Goal: Task Accomplishment & Management: Complete application form

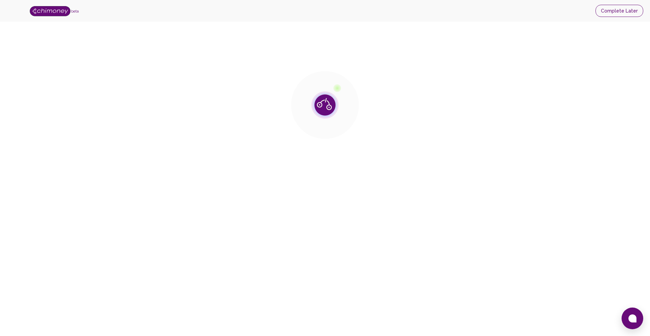
click at [607, 12] on button "Complete Later" at bounding box center [619, 11] width 48 height 13
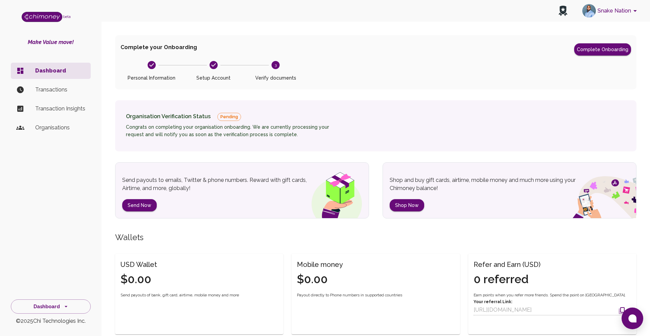
scroll to position [17, 0]
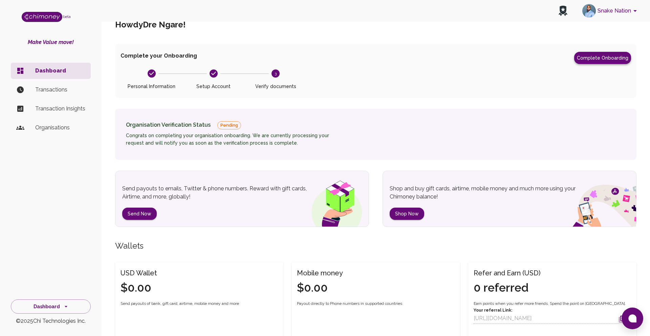
click at [599, 56] on button "Complete Onboarding" at bounding box center [602, 58] width 57 height 12
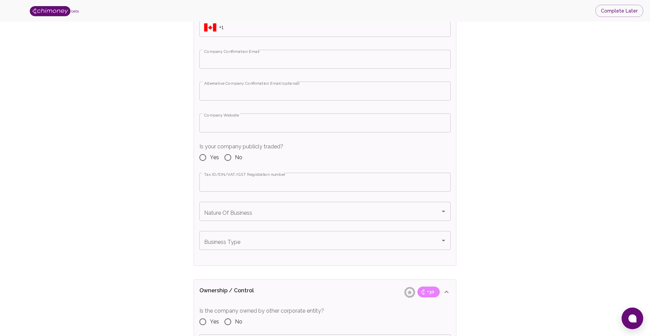
scroll to position [453, 0]
click at [231, 161] on input "No" at bounding box center [228, 159] width 14 height 14
radio input "true"
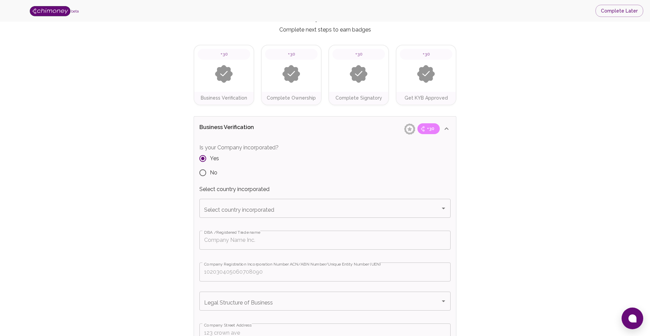
scroll to position [25, 0]
click at [217, 211] on input "Select country incorporated" at bounding box center [319, 207] width 235 height 13
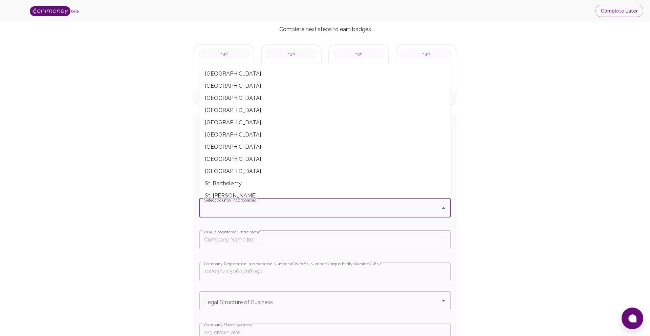
scroll to position [2273, 0]
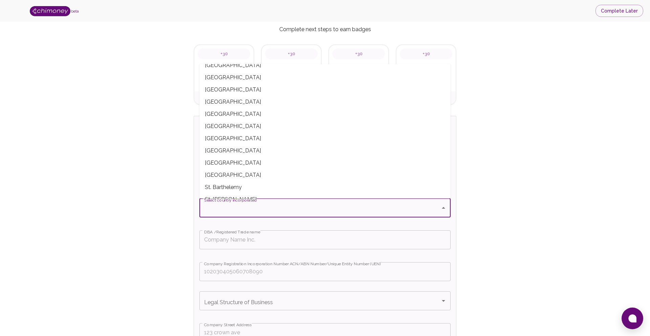
click at [234, 124] on span "[GEOGRAPHIC_DATA]" at bounding box center [324, 126] width 251 height 12
type input "[GEOGRAPHIC_DATA]"
type input "+27"
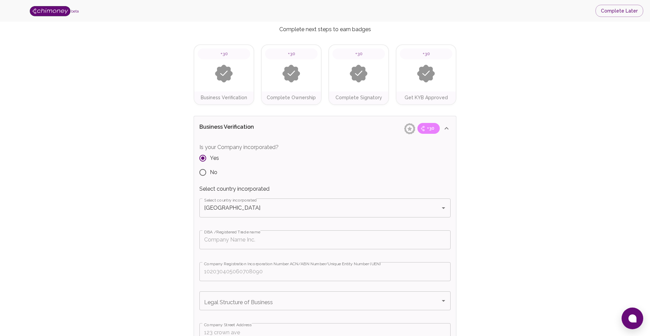
click at [227, 239] on input "DBA /Registered Trade name" at bounding box center [324, 239] width 251 height 19
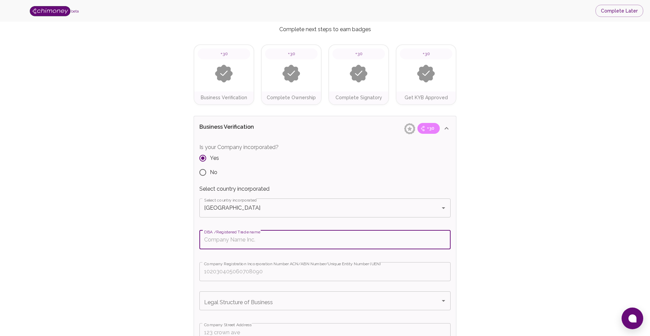
type input "Snake Nation PTY Ltd"
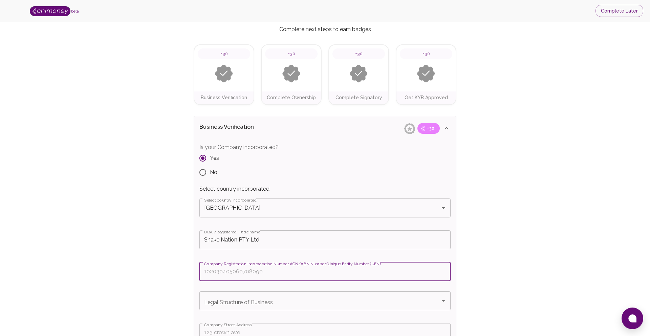
click at [236, 275] on input "Company Registration Incorporation Number ACN/ABN Number/Unique Entity Number (…" at bounding box center [324, 271] width 251 height 19
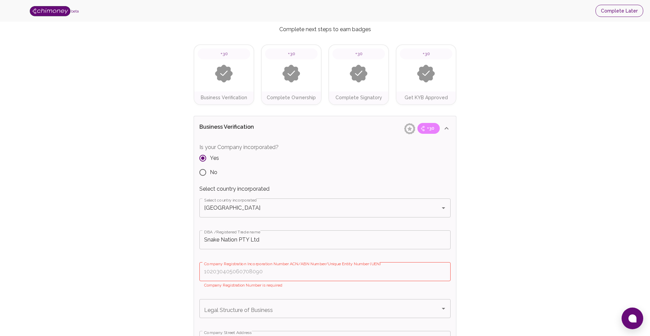
click at [619, 12] on button "Complete Later" at bounding box center [619, 11] width 48 height 13
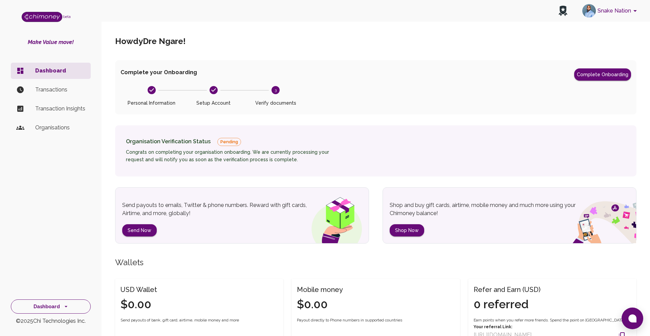
click at [63, 305] on icon "side nav" at bounding box center [66, 306] width 7 height 7
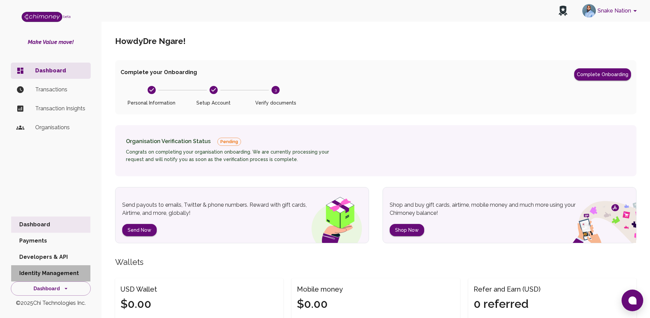
click at [43, 272] on li "Identity Management" at bounding box center [50, 273] width 79 height 16
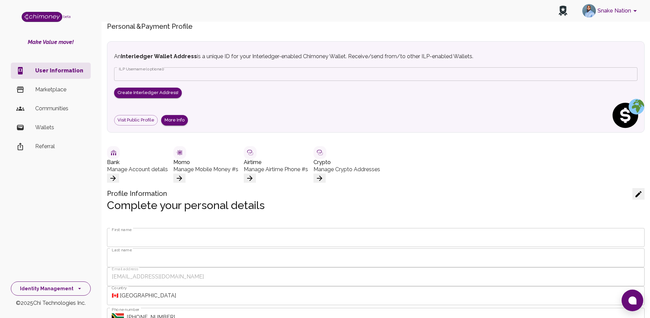
click at [64, 288] on button "Identity Management" at bounding box center [51, 288] width 80 height 15
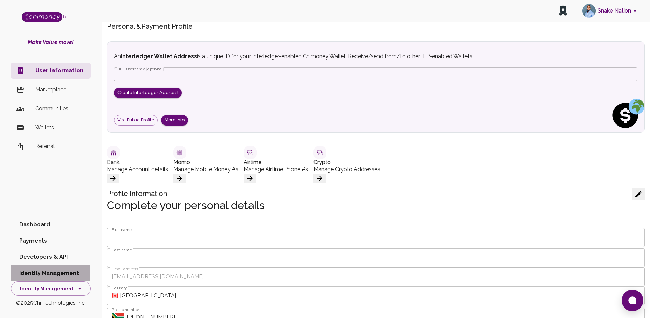
click at [61, 274] on li "Identity Management" at bounding box center [50, 273] width 79 height 16
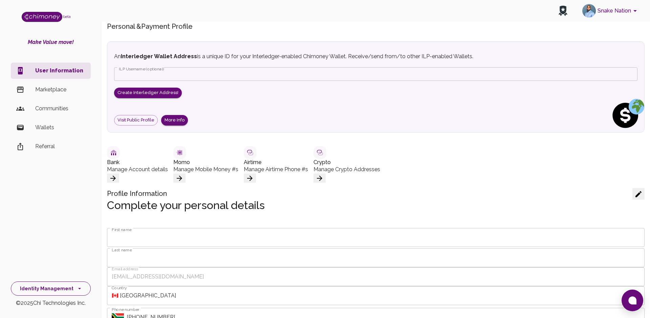
click at [66, 287] on button "Identity Management" at bounding box center [51, 288] width 80 height 15
click at [51, 224] on li "Dashboard" at bounding box center [50, 225] width 79 height 16
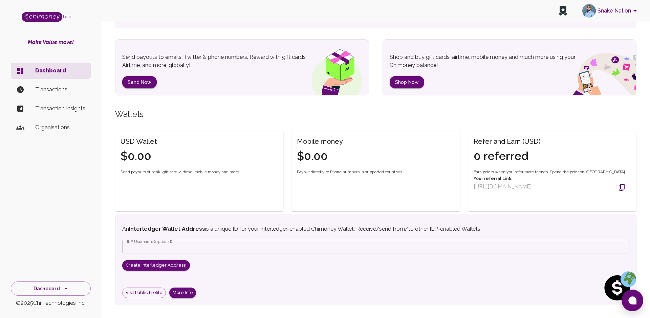
scroll to position [219, 0]
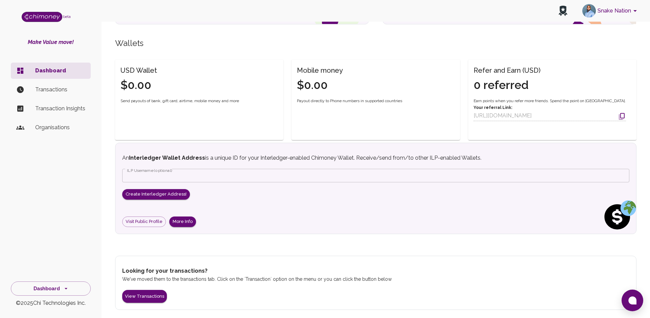
click at [58, 88] on p "Transactions" at bounding box center [60, 90] width 50 height 8
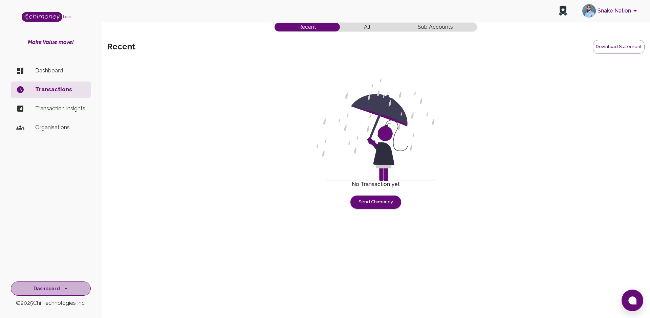
click at [63, 287] on icon "side nav" at bounding box center [66, 288] width 7 height 7
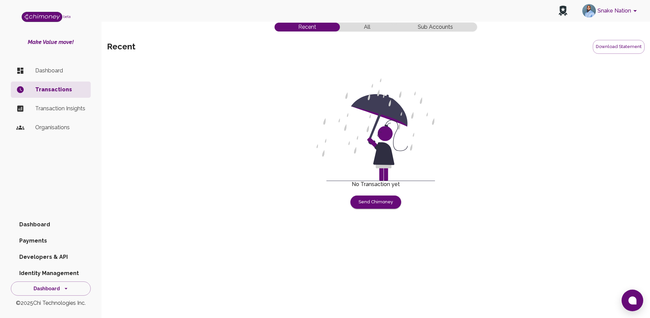
click at [41, 128] on p "Organisations" at bounding box center [60, 127] width 50 height 8
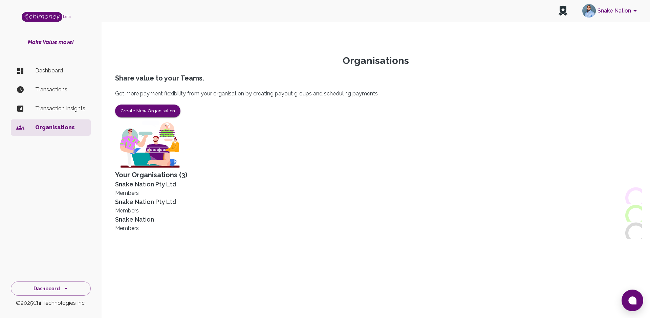
click at [461, 215] on div "Snake Nation" at bounding box center [375, 219] width 521 height 9
click at [447, 215] on div "Snake Nation" at bounding box center [375, 219] width 521 height 9
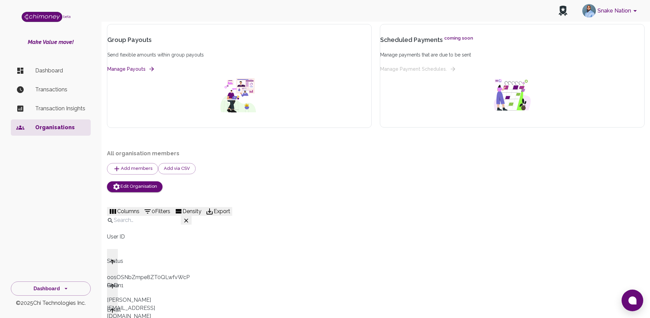
scroll to position [67, 0]
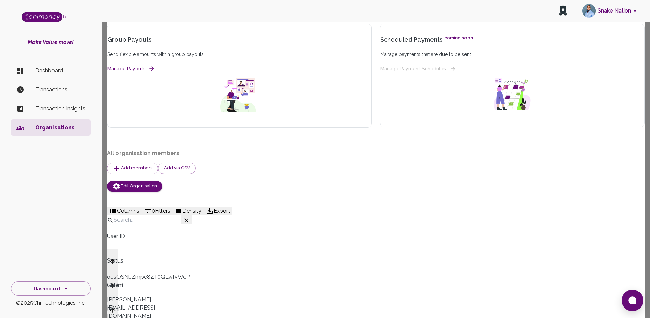
click at [338, 127] on div at bounding box center [325, 159] width 650 height 318
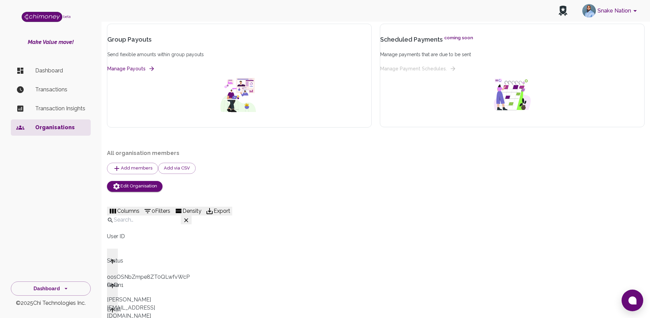
click at [179, 296] on div "[PERSON_NAME][EMAIL_ADDRESS][DOMAIN_NAME]" at bounding box center [149, 308] width 85 height 24
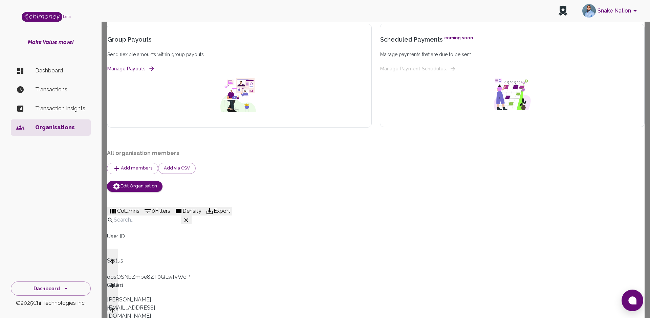
click at [342, 127] on div at bounding box center [325, 159] width 650 height 318
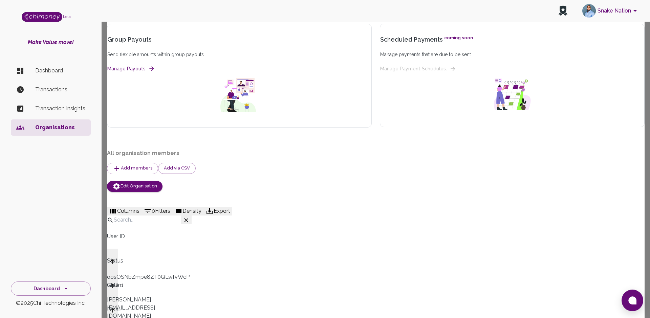
click at [301, 42] on div at bounding box center [325, 159] width 650 height 318
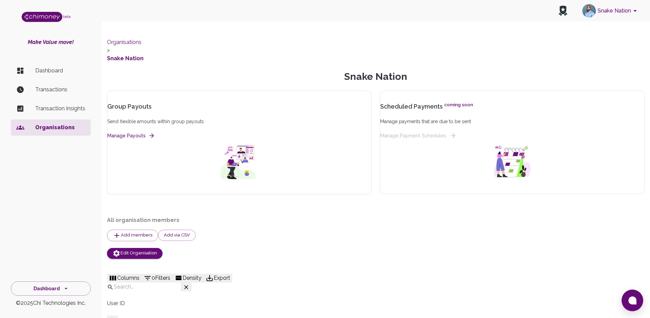
scroll to position [0, 0]
click at [621, 10] on button "Snake Nation" at bounding box center [610, 11] width 62 height 18
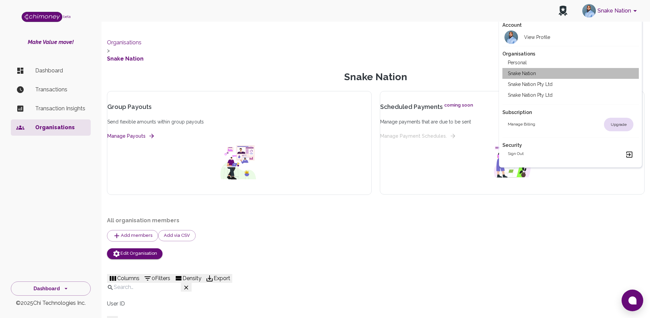
click at [533, 70] on li "Snake Nation" at bounding box center [570, 73] width 136 height 11
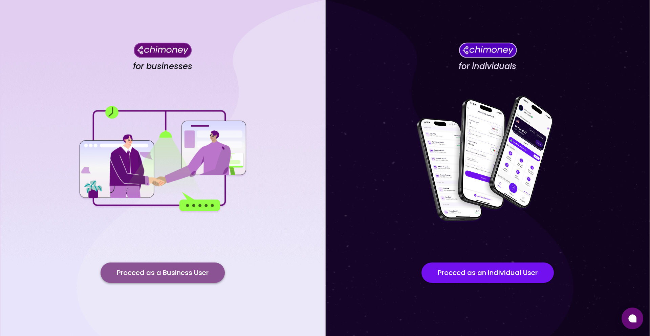
click at [184, 273] on button "Proceed as a Business User" at bounding box center [162, 272] width 124 height 20
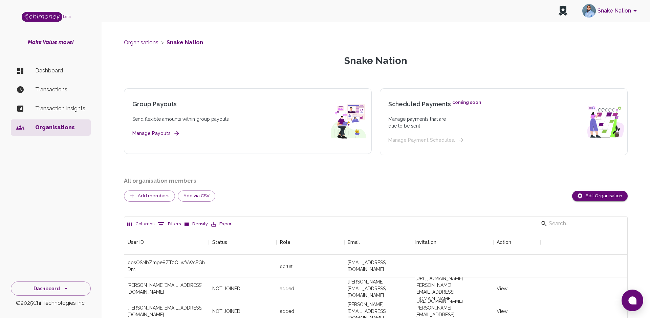
scroll to position [115, 503]
click at [61, 288] on button "Dashboard" at bounding box center [51, 288] width 80 height 15
click at [50, 224] on li "Dashboard" at bounding box center [50, 225] width 79 height 16
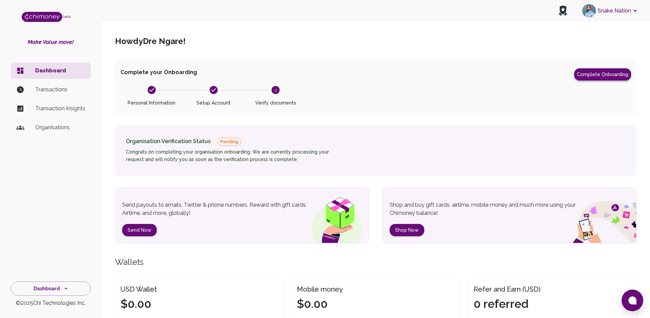
click at [600, 71] on button "Complete Onboarding" at bounding box center [602, 74] width 57 height 12
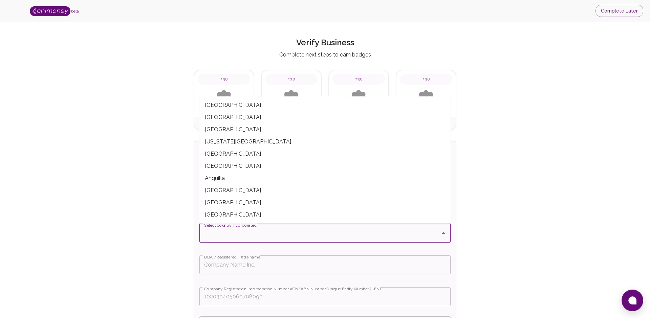
click at [223, 236] on input "Select country incorporated" at bounding box center [319, 233] width 235 height 13
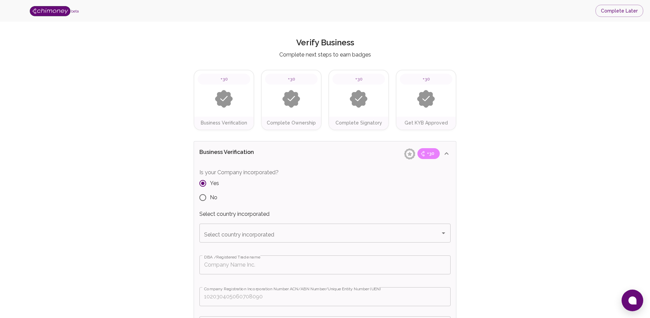
click at [235, 237] on input "Select country incorporated" at bounding box center [319, 233] width 235 height 13
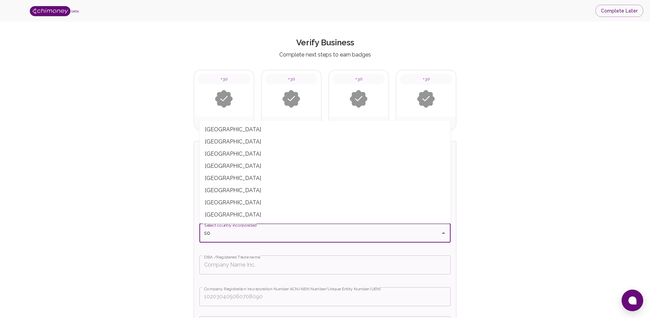
click at [219, 187] on span "[GEOGRAPHIC_DATA]" at bounding box center [324, 190] width 251 height 12
type input "[GEOGRAPHIC_DATA]"
type input "+27"
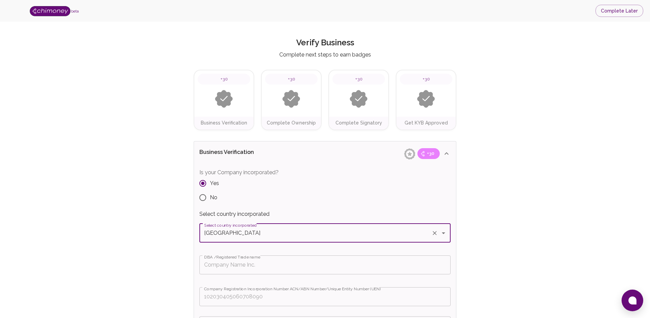
type input "[GEOGRAPHIC_DATA]"
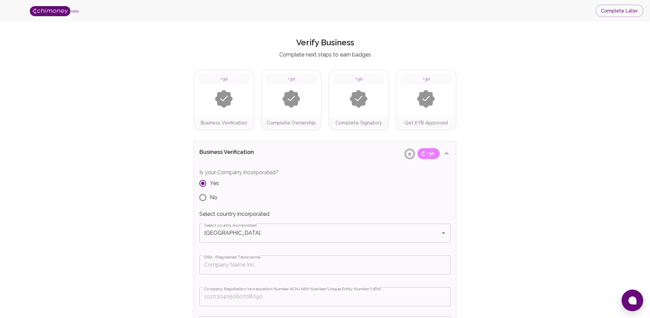
click at [235, 267] on input "DBA /Registered Trade name" at bounding box center [324, 264] width 251 height 19
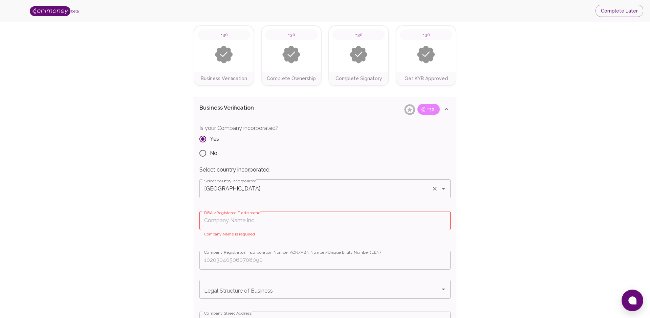
scroll to position [47, 0]
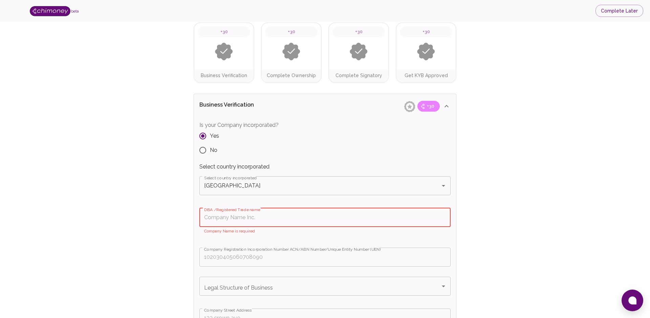
click at [234, 218] on input "DBA /Registered Trade name" at bounding box center [324, 217] width 251 height 19
paste input "2015/220347/07"
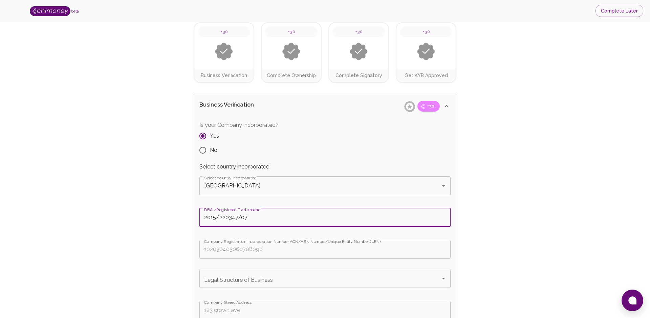
type input "2015/220347/07"
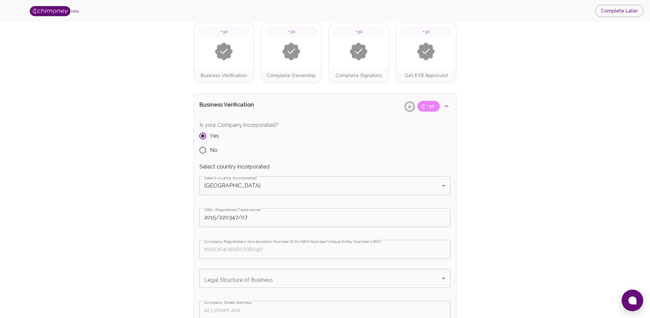
click at [246, 250] on input "Company Registration Incorporation Number ACN/ABN Number/Unique Entity Number (…" at bounding box center [324, 249] width 251 height 19
click at [238, 253] on input "Company Registration Incorporation Number ACN/ABN Number/Unique Entity Number (…" at bounding box center [324, 249] width 251 height 19
click at [236, 253] on input "Company Registration Incorporation Number ACN/ABN Number/Unique Entity Number (…" at bounding box center [324, 249] width 251 height 19
paste input "2015/220347/07"
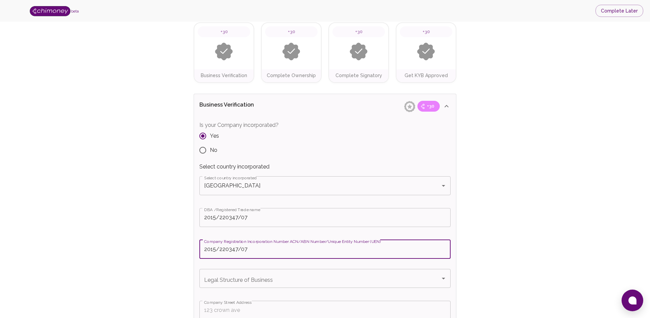
type input "2015/220347/07"
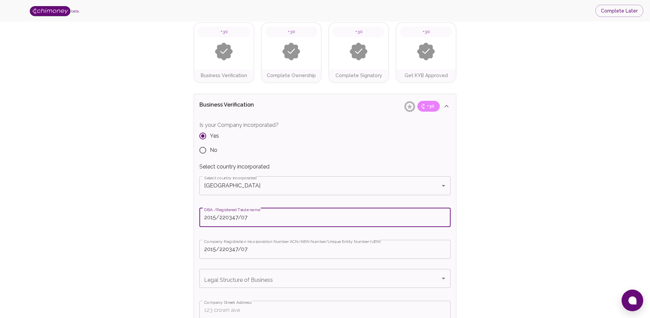
drag, startPoint x: 250, startPoint y: 217, endPoint x: 183, endPoint y: 217, distance: 67.0
type input "Snake Nation PTY Ltd"
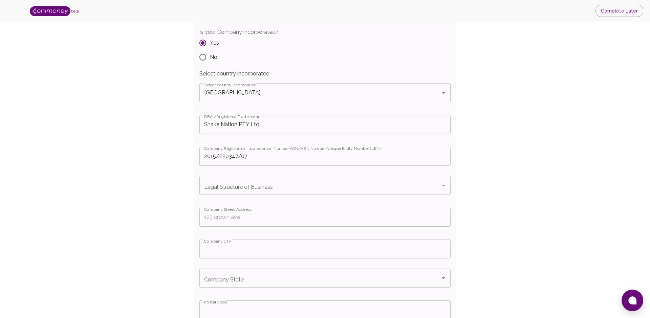
scroll to position [145, 0]
click at [251, 183] on input "Legal Structure of Business" at bounding box center [319, 180] width 235 height 13
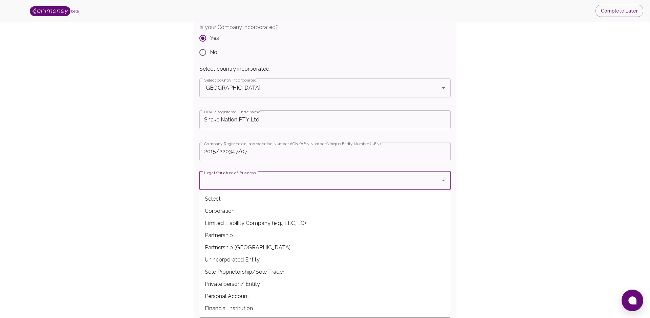
click at [218, 225] on span "Limited Liability Company (e.g., LLC, LC)" at bounding box center [324, 223] width 251 height 12
type input "Limited Liability Company (e.g., LLC, LC)"
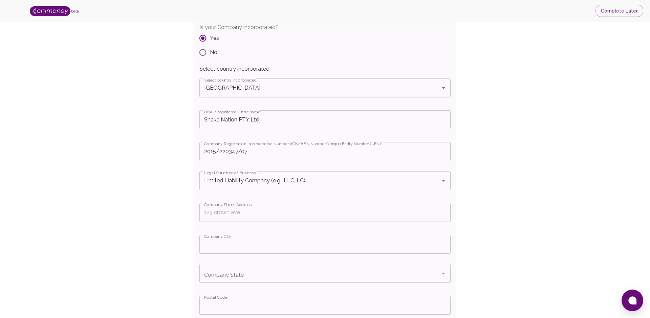
click at [239, 216] on input "Company Street Address" at bounding box center [324, 212] width 251 height 19
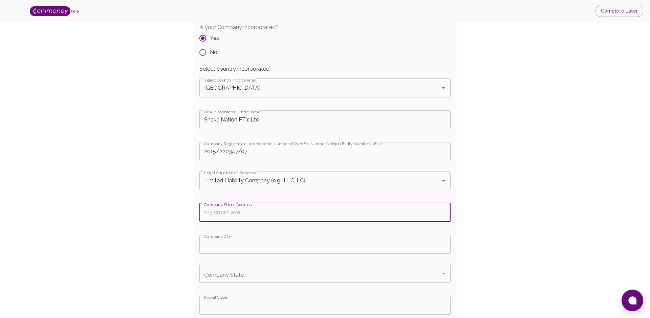
type input "[STREET_ADDRESS]"
type input "Limited Liability Company (e.g., LLC, LC)"
type input "Hout Bay"
type input "7806"
type input "[EMAIL_ADDRESS][DOMAIN_NAME]"
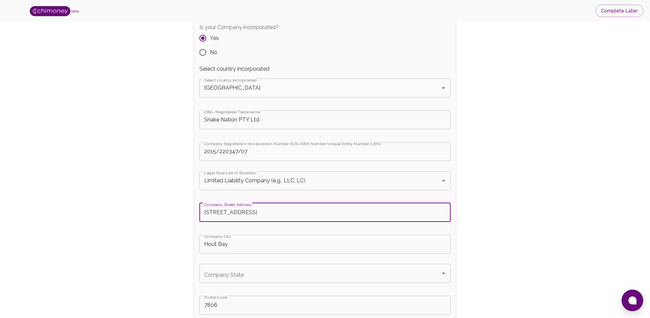
type input "[EMAIL_ADDRESS][DOMAIN_NAME]"
type input "Limited Liability Company (e.g., LLC, LC)"
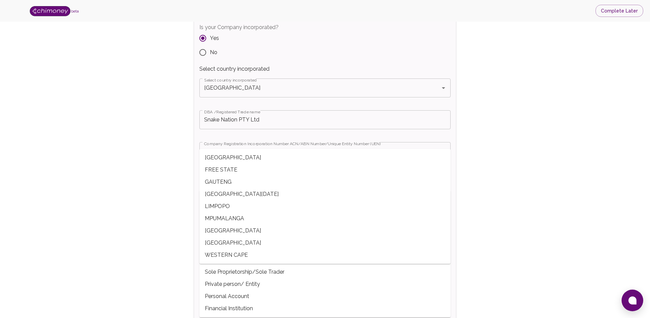
click at [254, 255] on span "WESTERN CAPE" at bounding box center [324, 255] width 251 height 12
type input "WESTERN CAPE"
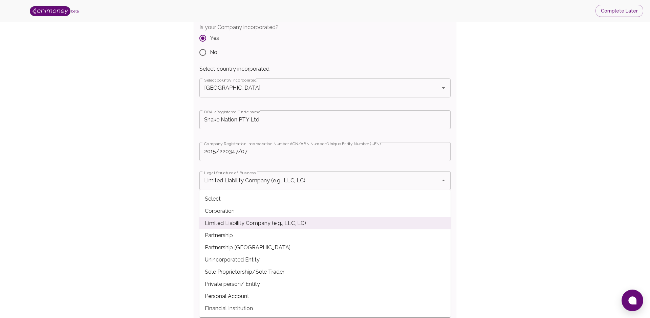
click at [235, 225] on span "Limited Liability Company (e.g., LLC, LC)" at bounding box center [324, 223] width 251 height 12
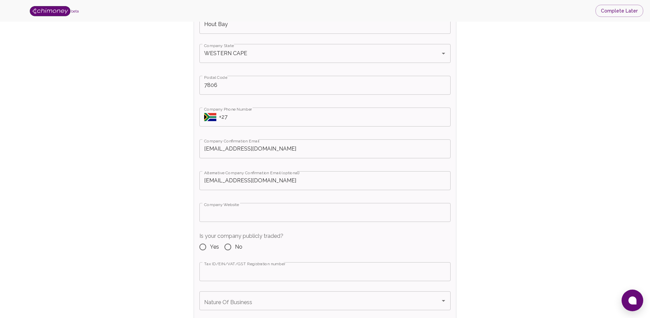
scroll to position [365, 0]
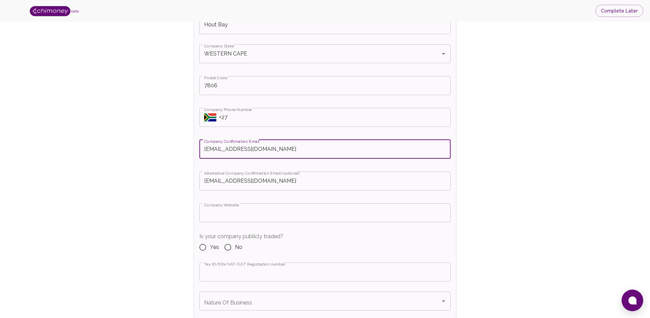
drag, startPoint x: 212, startPoint y: 149, endPoint x: 201, endPoint y: 149, distance: 10.5
click at [201, 149] on input "[EMAIL_ADDRESS][DOMAIN_NAME]" at bounding box center [324, 149] width 251 height 19
type input "[EMAIL_ADDRESS][DOMAIN_NAME]"
click at [212, 180] on input "[EMAIL_ADDRESS][DOMAIN_NAME]" at bounding box center [324, 181] width 251 height 19
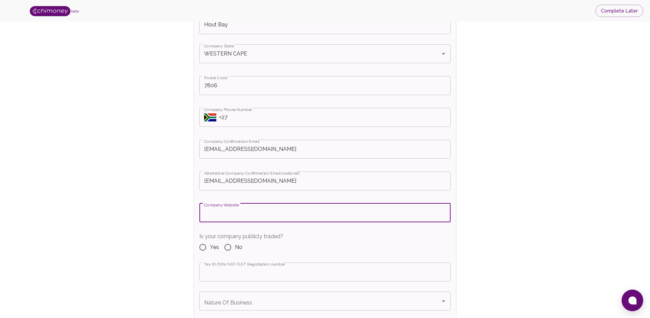
click at [211, 217] on input "Company Website" at bounding box center [324, 212] width 251 height 19
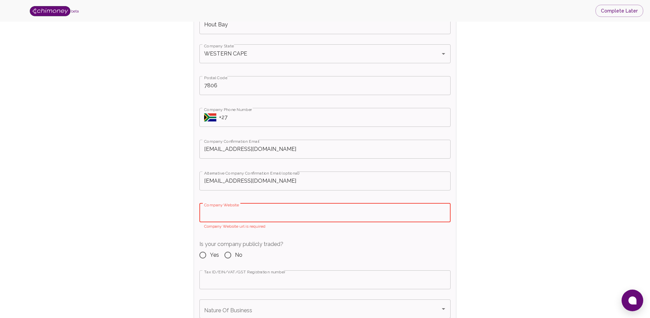
click at [238, 212] on input "Company Website" at bounding box center [324, 212] width 251 height 19
paste input "[URL][DOMAIN_NAME]"
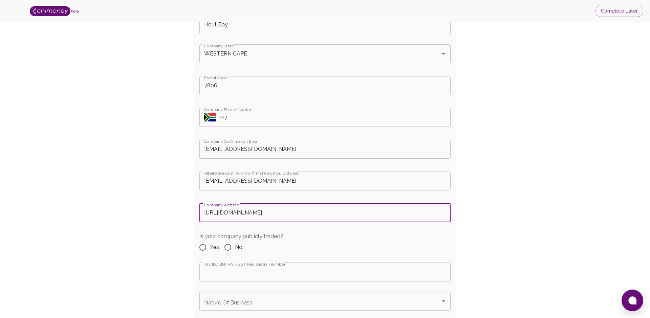
type input "[URL][DOMAIN_NAME]"
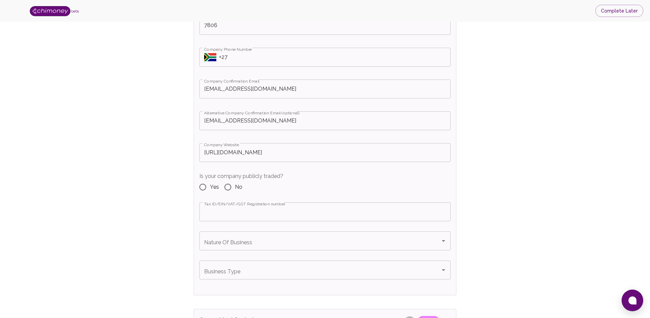
scroll to position [426, 0]
click at [226, 186] on input "No" at bounding box center [228, 186] width 14 height 14
radio input "true"
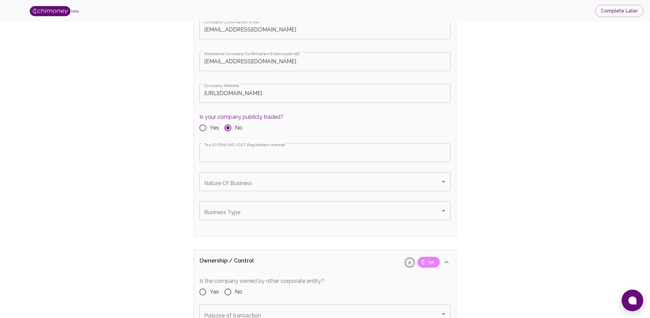
scroll to position [490, 0]
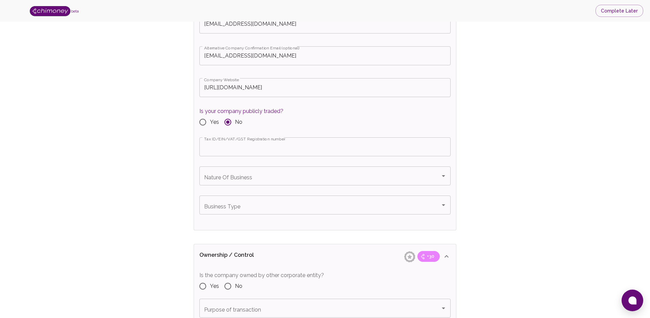
click at [222, 148] on input "Tax ID/EIN/VAT/GST Registration number" at bounding box center [324, 146] width 251 height 19
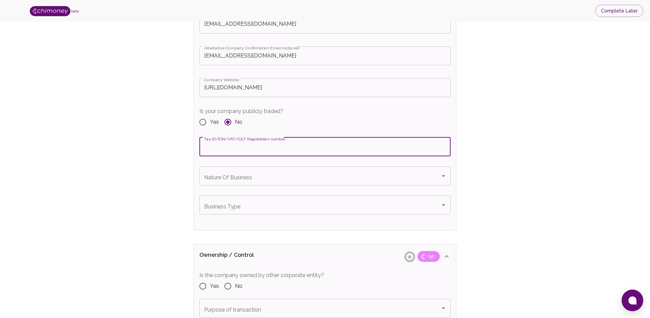
type input "9179994190"
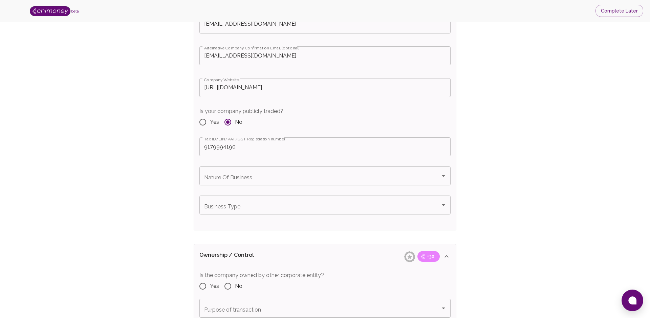
click at [235, 180] on input "Nature Of Business" at bounding box center [319, 175] width 235 height 13
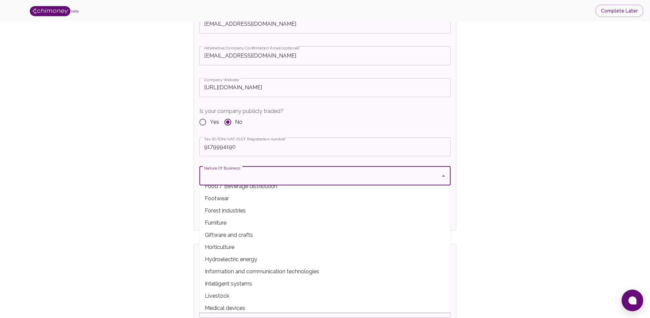
scroll to position [179, 0]
click at [220, 269] on span "Information and communication technologies" at bounding box center [324, 271] width 251 height 12
type input "Information and communication technologies"
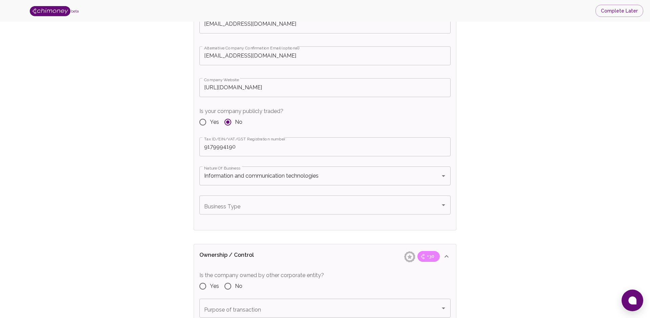
click at [243, 200] on input "Business Type" at bounding box center [319, 205] width 235 height 13
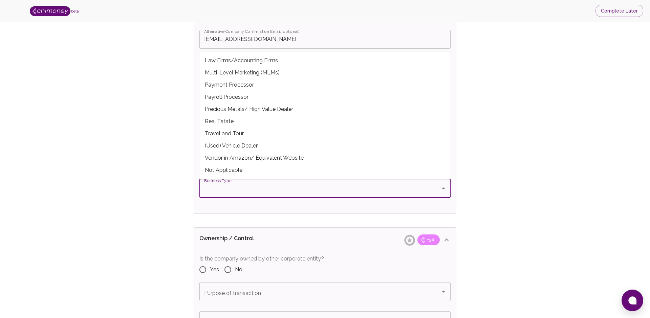
scroll to position [510, 0]
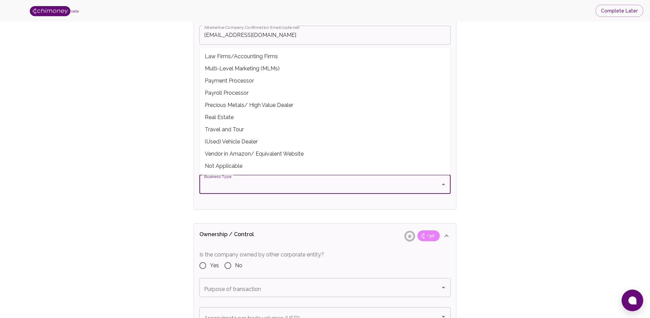
click at [259, 169] on span "Not Applicable" at bounding box center [324, 166] width 251 height 12
type input "Not Applicable"
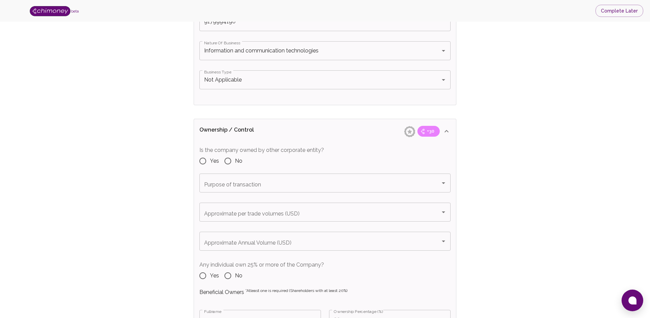
scroll to position [616, 0]
click at [202, 160] on input "Yes" at bounding box center [203, 160] width 14 height 14
radio input "true"
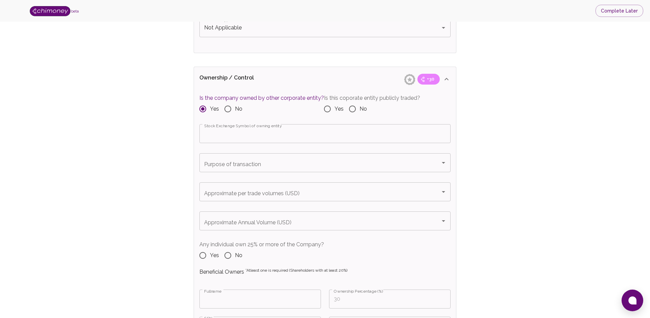
scroll to position [668, 0]
click at [347, 107] on input "No" at bounding box center [352, 108] width 14 height 14
radio input "true"
click at [214, 166] on input "Purpose of transaction" at bounding box center [319, 161] width 235 height 13
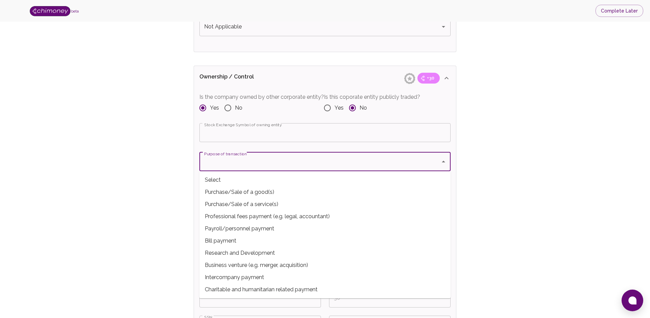
click at [243, 229] on span "Payroll/personnel payment" at bounding box center [324, 229] width 251 height 12
type input "Payroll/personnel payment"
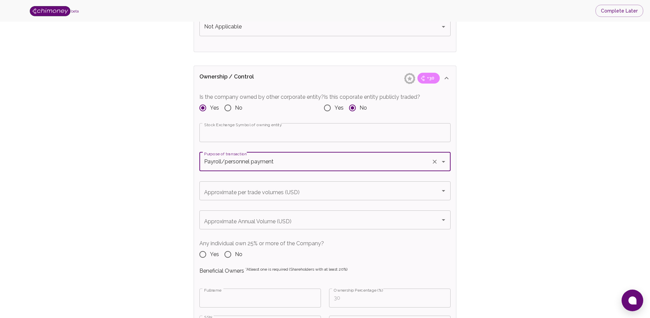
click at [187, 258] on div "Verify Business Complete next steps to earn badges +30 Business Verification +3…" at bounding box center [325, 220] width 606 height 1713
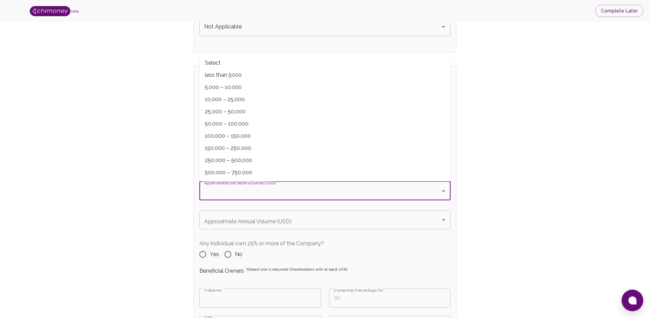
click at [225, 193] on input "Approximate per trade volumes (USD)" at bounding box center [319, 190] width 235 height 13
click at [239, 132] on span "100,000 – 150,000" at bounding box center [324, 136] width 251 height 12
type input "100,000 – 150,000"
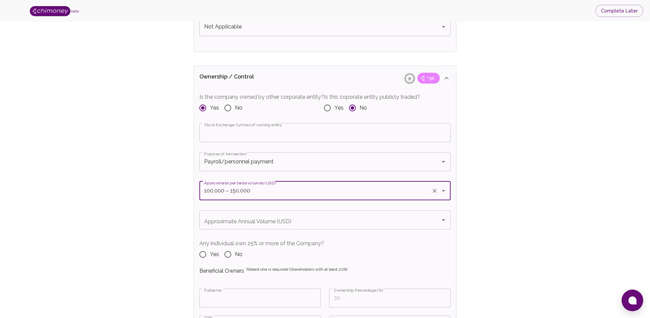
click at [229, 222] on input "Approximate Annual Volume (USD)" at bounding box center [319, 219] width 235 height 13
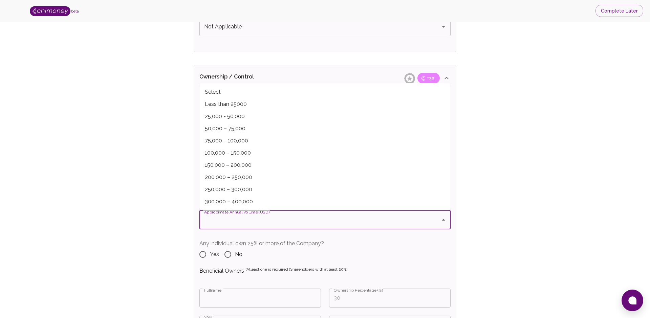
click at [241, 166] on span "150,000 – 200,000" at bounding box center [324, 165] width 251 height 12
type input "150,000 – 200,000"
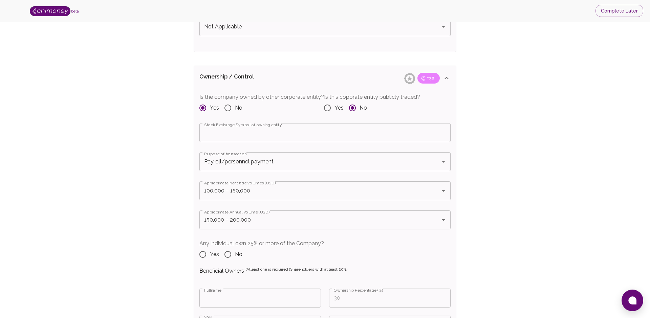
click at [191, 222] on div "Business Verification +30 Is your Company incorporated? Yes No Select country i…" at bounding box center [322, 253] width 268 height 1571
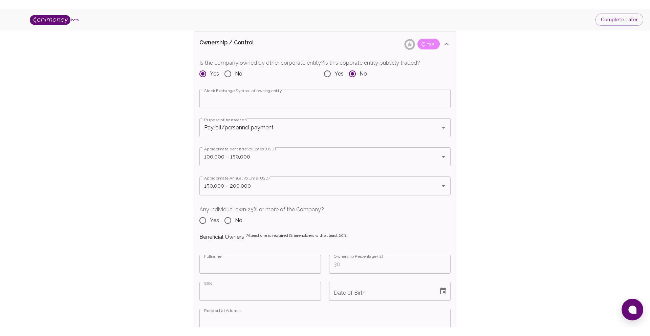
scroll to position [733, 0]
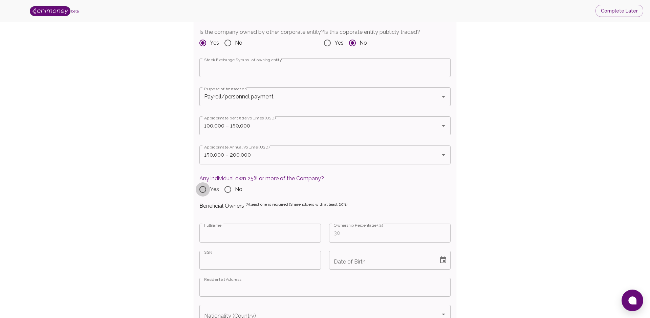
click at [205, 189] on input "Yes" at bounding box center [203, 189] width 14 height 14
radio input "true"
click at [231, 237] on input "Fullname" at bounding box center [259, 233] width 121 height 19
click at [226, 233] on input "Fullname" at bounding box center [259, 233] width 121 height 19
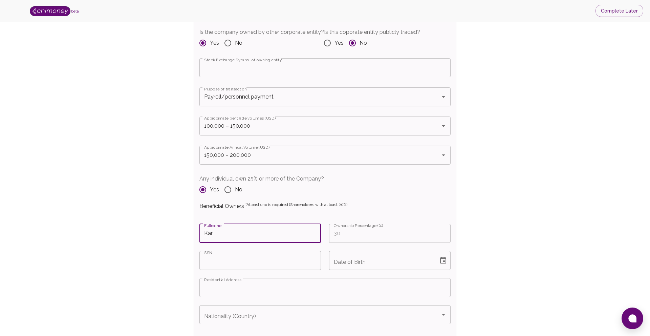
type input "[PERSON_NAME]"
click at [364, 234] on input "Ownership Percentage (%)" at bounding box center [389, 233] width 121 height 19
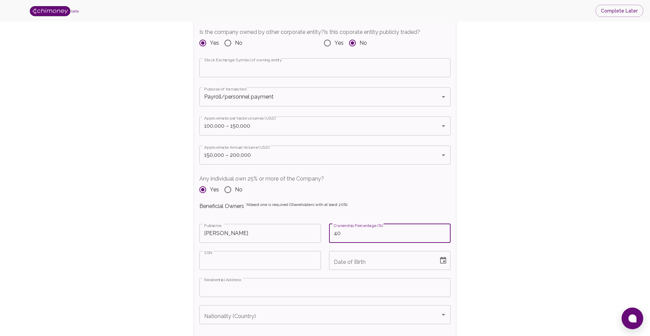
type input "40"
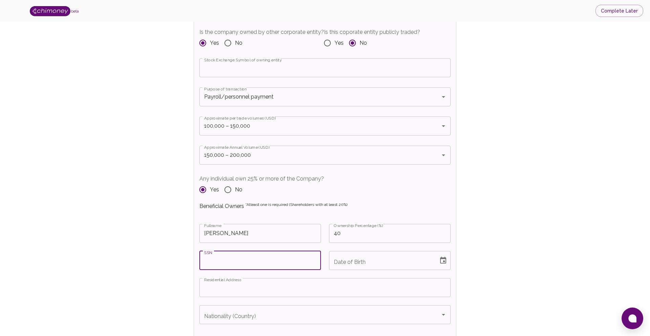
click at [283, 267] on input "SSN" at bounding box center [259, 260] width 121 height 19
paste input "578134702"
type input "578134702"
click at [360, 261] on input "MM/DD/YYYY" at bounding box center [381, 260] width 105 height 19
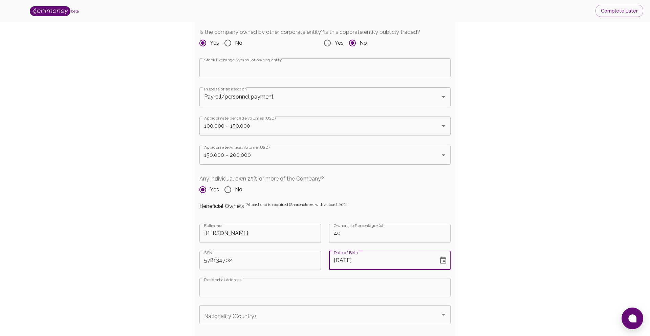
type input "[DATE]"
click at [156, 303] on div "Verify Business Complete next steps to earn badges +30 Business Verification +3…" at bounding box center [325, 155] width 606 height 1713
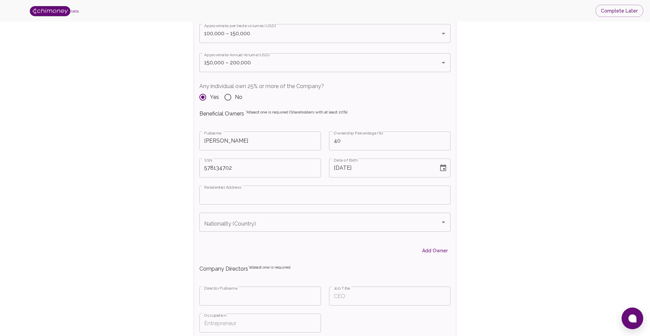
scroll to position [827, 0]
click at [246, 198] on input "Residential Address" at bounding box center [324, 193] width 251 height 19
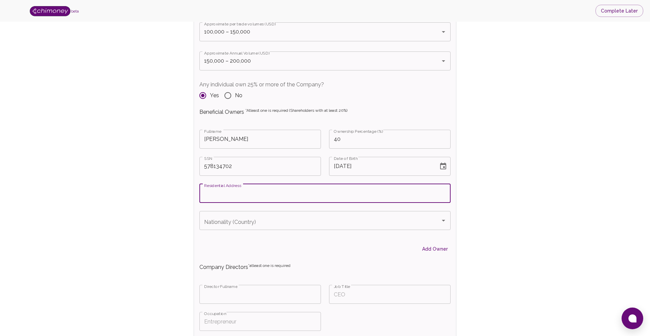
type input "[STREET_ADDRESS]"
type input "HBCC"
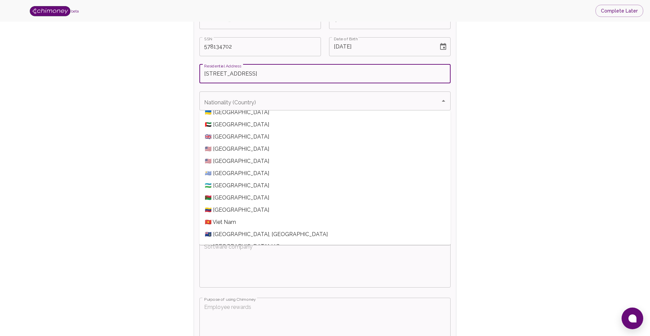
scroll to position [2807, 0]
click at [236, 151] on span "🇺🇸 [GEOGRAPHIC_DATA]" at bounding box center [324, 150] width 251 height 12
type input "🇺🇸 [GEOGRAPHIC_DATA]"
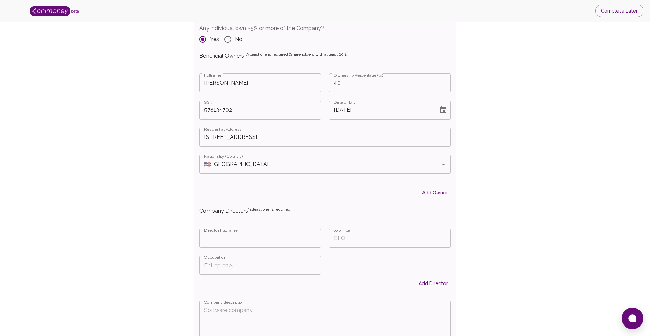
scroll to position [874, 0]
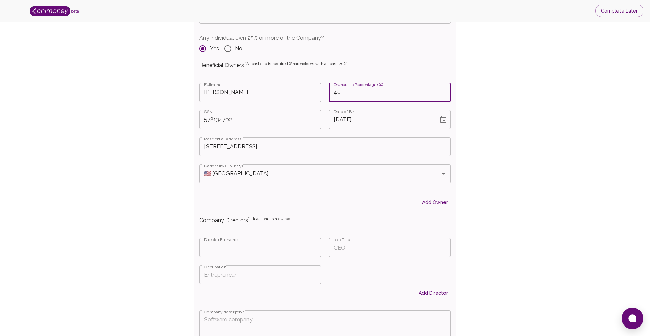
click at [340, 91] on input "40" at bounding box center [389, 92] width 121 height 19
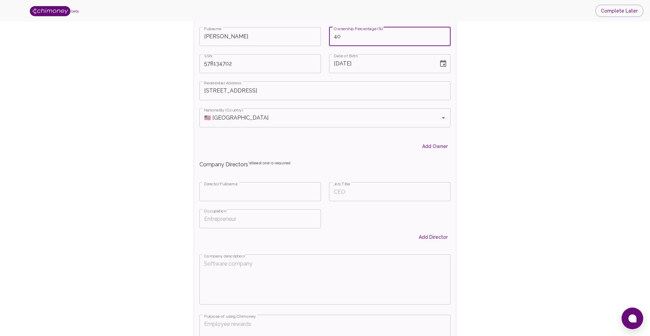
scroll to position [930, 0]
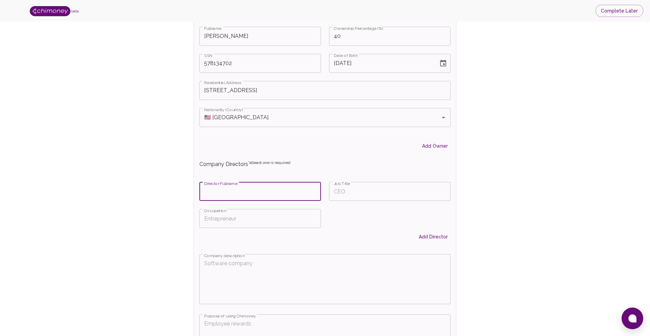
click at [246, 190] on input "Fullname" at bounding box center [259, 191] width 121 height 19
type input "[PERSON_NAME]"
click at [362, 192] on input "Job Title" at bounding box center [389, 191] width 121 height 19
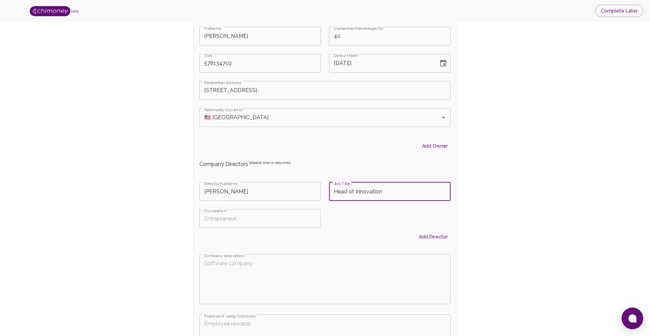
type input "Head of Innovation"
click at [278, 217] on input "Occupation" at bounding box center [259, 218] width 121 height 19
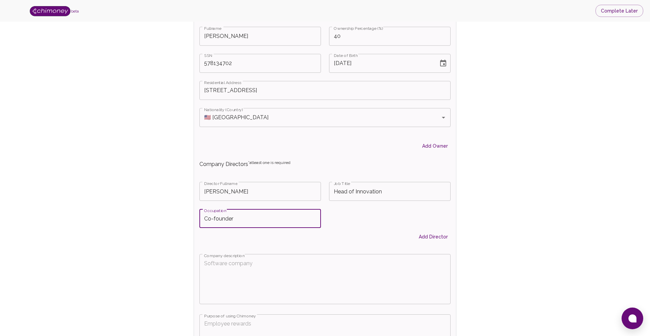
type input "Co-founder"
click at [434, 236] on button "Add Director" at bounding box center [433, 236] width 35 height 13
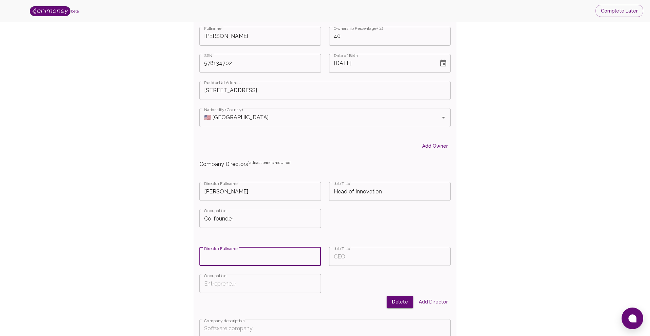
click at [285, 257] on input "Fullname" at bounding box center [259, 256] width 121 height 19
type input "[PERSON_NAME]"
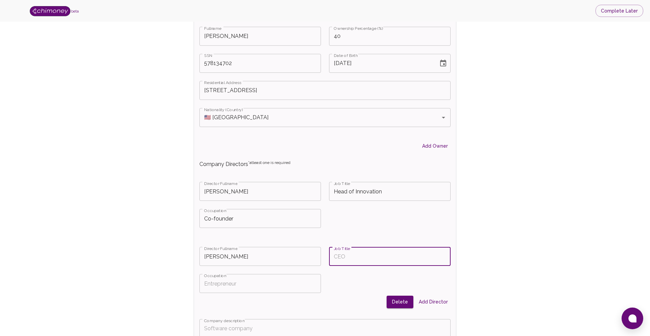
click at [374, 257] on input "Job Title" at bounding box center [389, 256] width 121 height 19
type input "[DEMOGRAPHIC_DATA] Director"
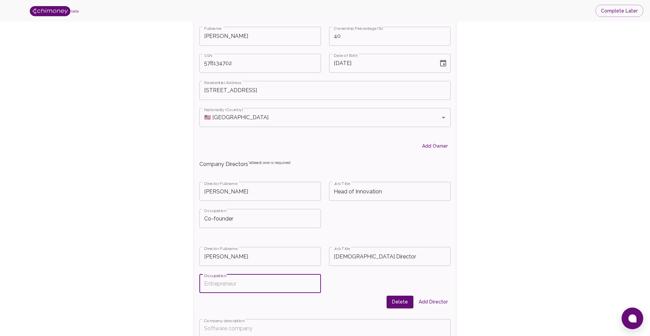
click at [272, 283] on input "Occupation" at bounding box center [259, 283] width 121 height 19
click at [298, 280] on input "Co" at bounding box center [259, 283] width 121 height 19
type input "Co-founder"
click at [384, 285] on div "Director Fullname [PERSON_NAME] Director Fullname Job Title African Director Jo…" at bounding box center [320, 274] width 259 height 72
click at [437, 298] on button "Add Director" at bounding box center [433, 301] width 35 height 13
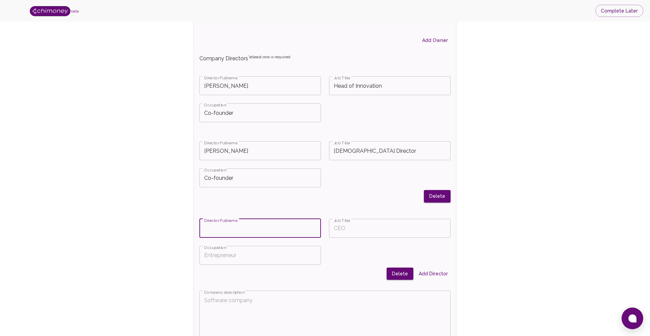
scroll to position [1036, 0]
click at [400, 276] on button "Delete" at bounding box center [399, 273] width 27 height 13
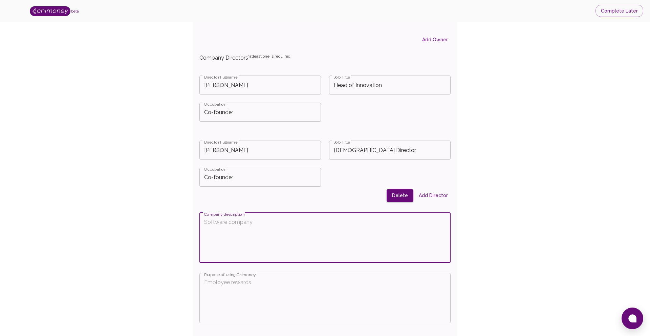
click at [266, 226] on textarea "Company description" at bounding box center [325, 237] width 242 height 39
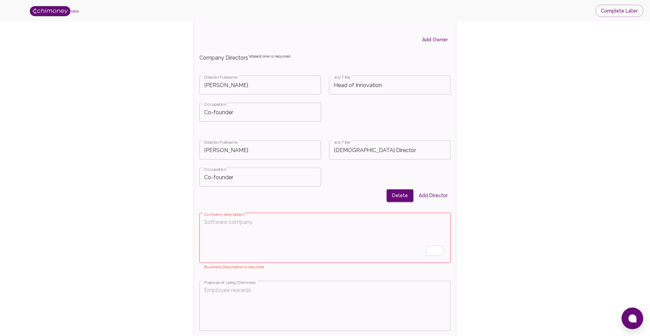
click at [240, 222] on textarea "Company description" at bounding box center [325, 237] width 242 height 39
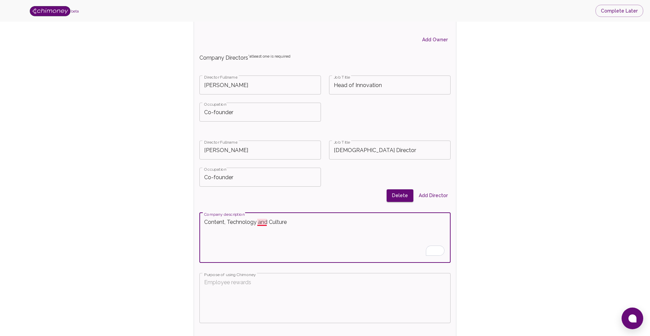
click at [260, 224] on textarea "Content, Technology and Culture" at bounding box center [325, 237] width 242 height 39
click at [303, 222] on textarea "Content, Technology, and Culture" at bounding box center [325, 237] width 242 height 39
click at [340, 219] on textarea "Content, Technology, and Culture company. We are a media and" at bounding box center [325, 237] width 242 height 39
drag, startPoint x: 315, startPoint y: 223, endPoint x: 337, endPoint y: 221, distance: 22.1
click at [337, 221] on textarea "Content, Technology, and Culture company. We are a media and" at bounding box center [325, 237] width 242 height 39
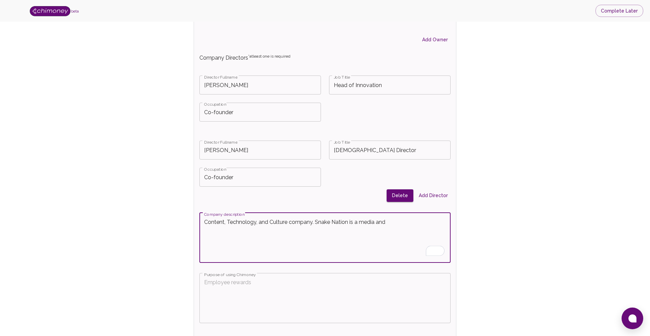
click at [373, 220] on textarea "Content, Technology, and Culture company. Snake Nation is a media and" at bounding box center [325, 237] width 242 height 39
click at [426, 221] on textarea "Content, Technology, and Culture company. Snake Nation is a media, community, a…" at bounding box center [325, 237] width 242 height 39
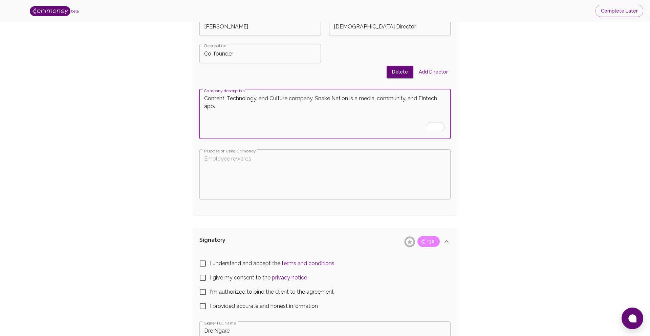
scroll to position [1168, 0]
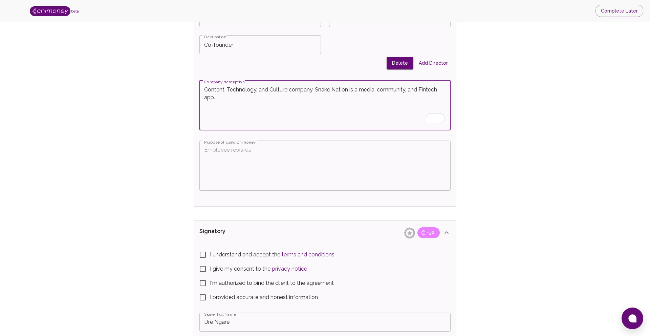
type textarea "Content, Technology, and Culture company. Snake Nation is a media, community, a…"
click at [291, 169] on textarea "Purpose of using Chimoney" at bounding box center [325, 165] width 242 height 39
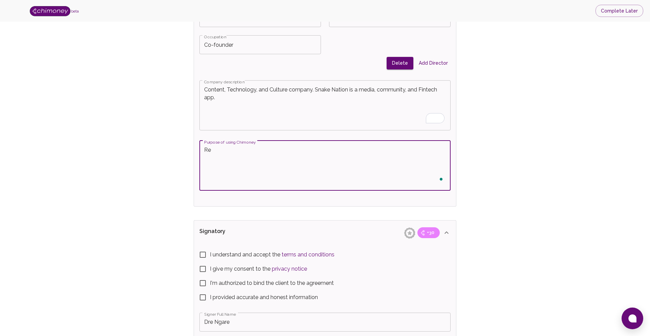
type textarea "R"
click at [221, 153] on textarea "Crossborder payments," at bounding box center [325, 165] width 242 height 39
click at [278, 146] on textarea "Cross-border payments," at bounding box center [325, 165] width 242 height 39
paste textarea "Multi-currency Wallets"
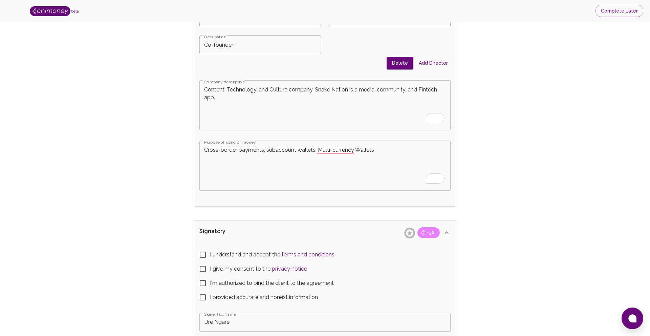
click at [381, 150] on textarea "Cross-border payments, subaccount wallets, Multi-currency Wallets" at bounding box center [325, 165] width 242 height 39
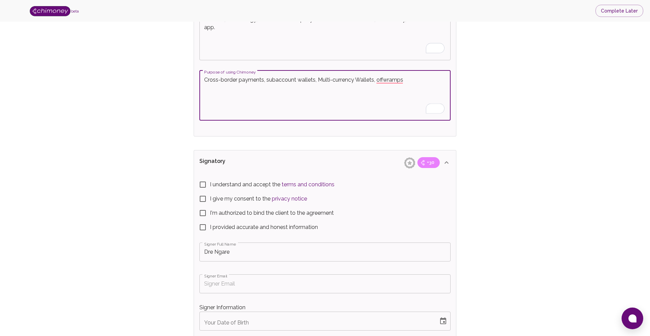
scroll to position [1249, 0]
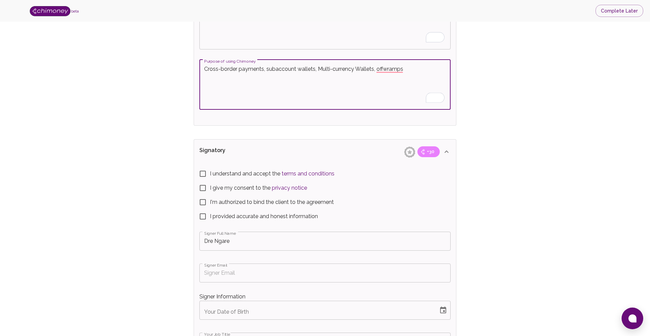
type textarea "Cross-border payments, subaccount wallets, Multi-currency Wallets, offwramps"
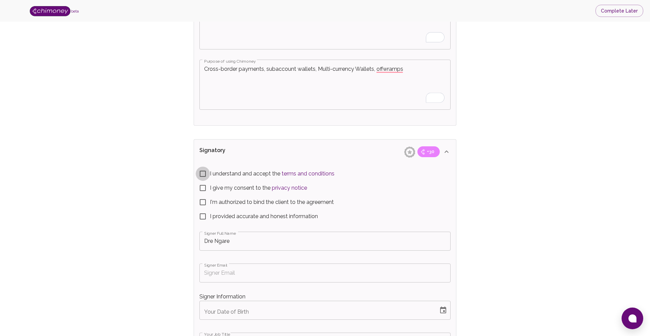
click at [202, 172] on input "I understand and accept the terms and conditions" at bounding box center [203, 173] width 14 height 14
checkbox input "true"
click at [203, 186] on input "I give my consent to the privacy notice" at bounding box center [203, 188] width 14 height 14
checkbox input "true"
click at [203, 202] on input "I'm authorized to bind the client to the agreement" at bounding box center [203, 202] width 14 height 14
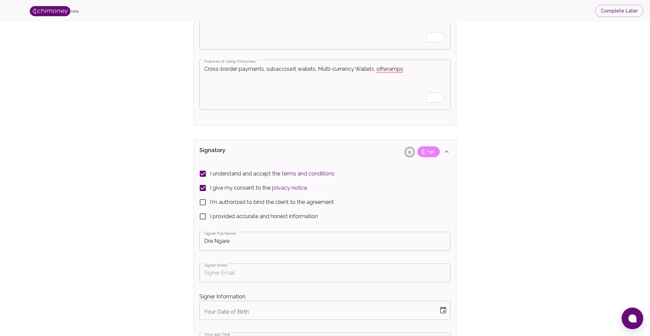
checkbox input "true"
click at [203, 215] on input "I provided accurate and honest information" at bounding box center [203, 216] width 14 height 14
checkbox input "true"
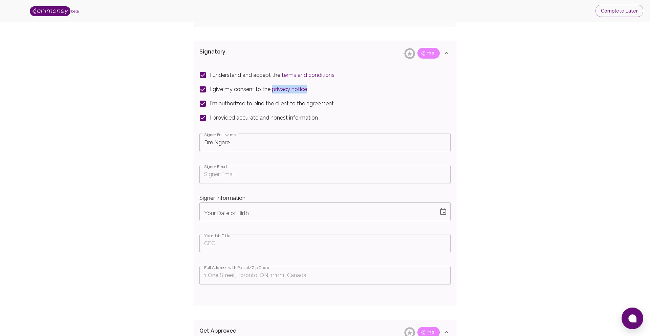
scroll to position [1360, 0]
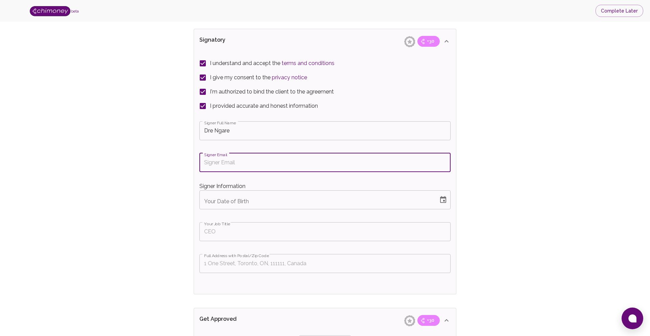
click at [218, 165] on input "Signer Email" at bounding box center [324, 162] width 251 height 19
type input "[EMAIL_ADDRESS][DOMAIN_NAME]"
type input "7806"
click at [235, 204] on input "MM/DD/YYYY" at bounding box center [316, 199] width 234 height 19
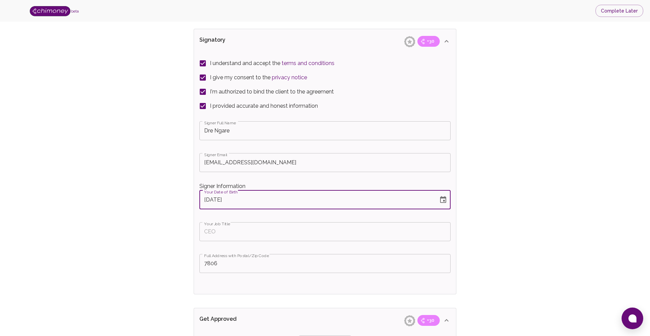
type input "[DATE]"
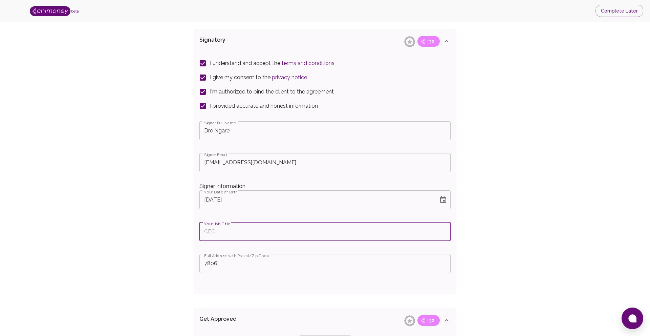
click at [229, 235] on input "Your Job Title" at bounding box center [324, 231] width 251 height 19
type input "Head of Innovation, Co-founder"
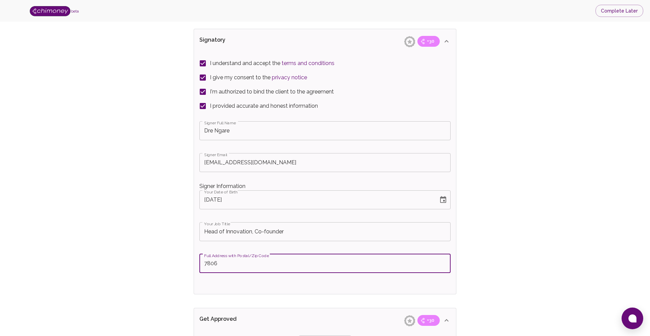
click at [233, 265] on input "7806" at bounding box center [324, 263] width 251 height 19
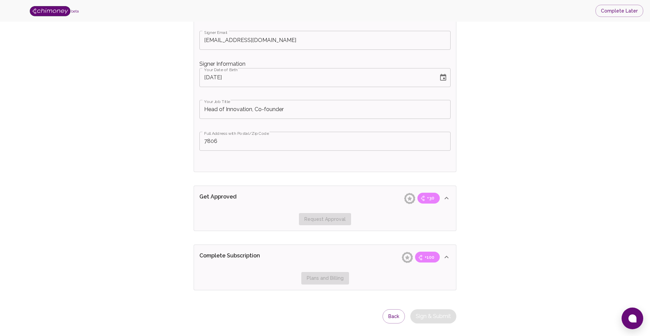
scroll to position [1496, 0]
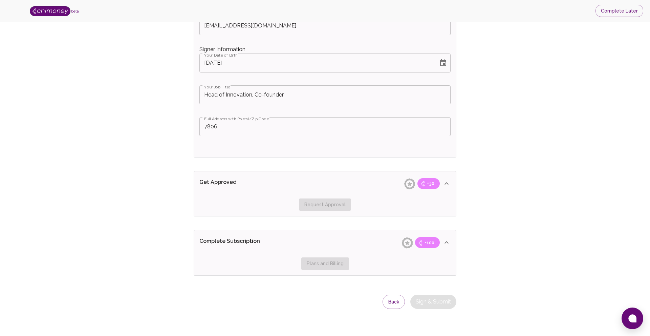
click at [237, 152] on div "I understand and accept the terms and conditions I give my consent to the priva…" at bounding box center [325, 37] width 262 height 240
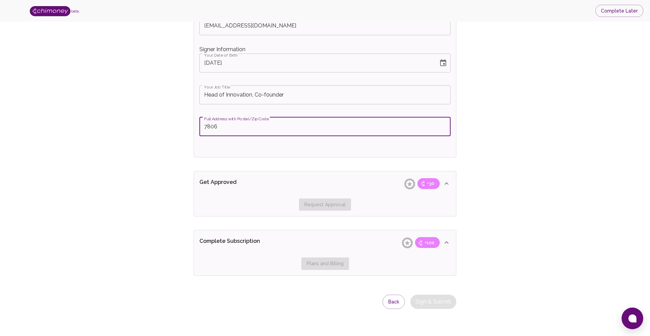
click at [232, 130] on input "7806" at bounding box center [324, 126] width 251 height 19
type input "7806"
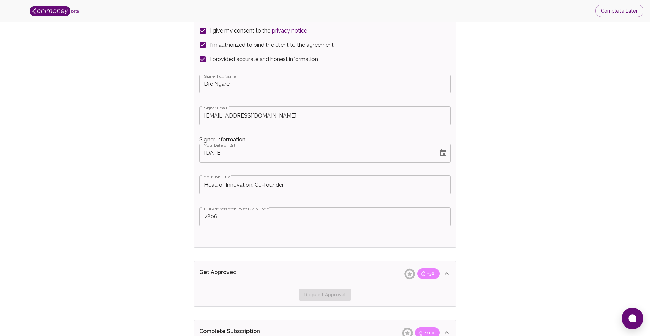
scroll to position [1283, 0]
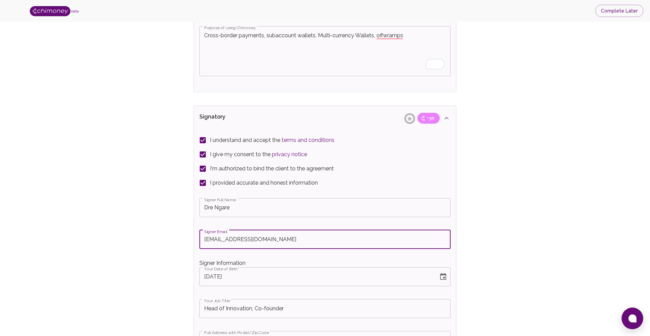
click at [261, 235] on input "[EMAIL_ADDRESS][DOMAIN_NAME]" at bounding box center [324, 239] width 251 height 19
type input "[EMAIL_ADDRESS][DOMAIN_NAME]"
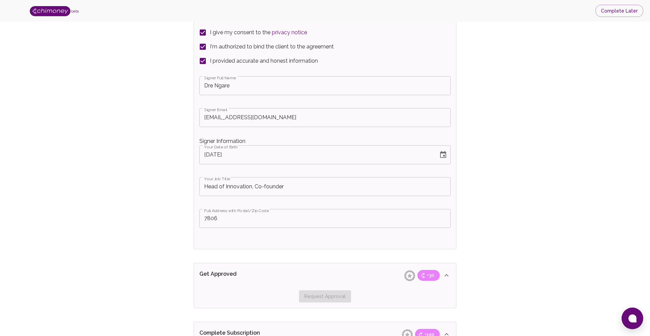
scroll to position [1496, 0]
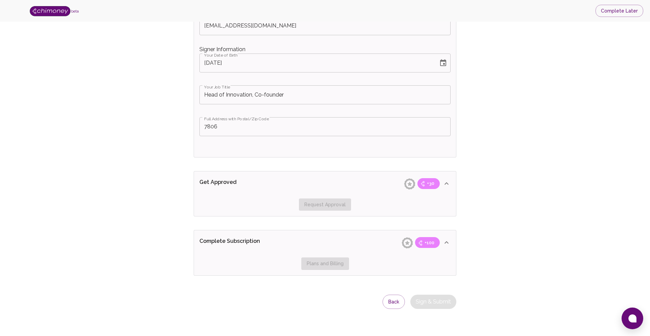
click at [323, 204] on div "Request Approval" at bounding box center [324, 204] width 251 height 13
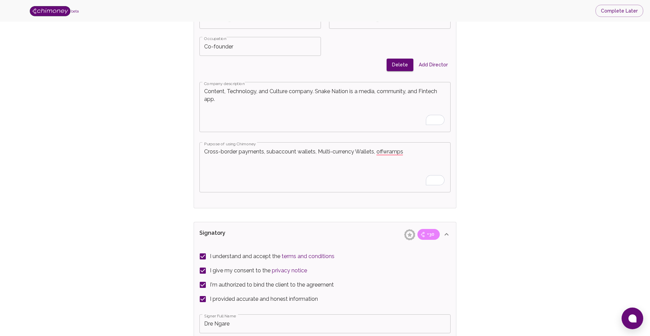
scroll to position [1087, 0]
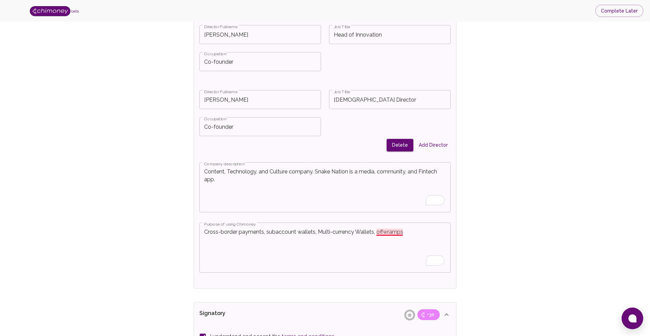
click at [392, 232] on textarea "Cross-border payments, subaccount wallets, Multi-currency Wallets, offwramps" at bounding box center [325, 247] width 242 height 39
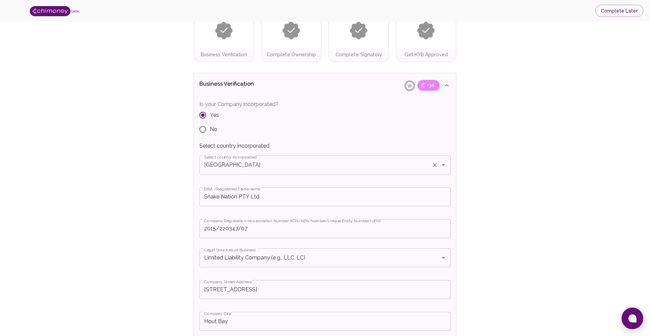
scroll to position [68, 0]
type textarea "Cross-border payments, subaccount wallets, Multi-currency Wallets, off-ramps"
click at [264, 198] on input "Snake Nation PTY Ltd" at bounding box center [324, 197] width 251 height 19
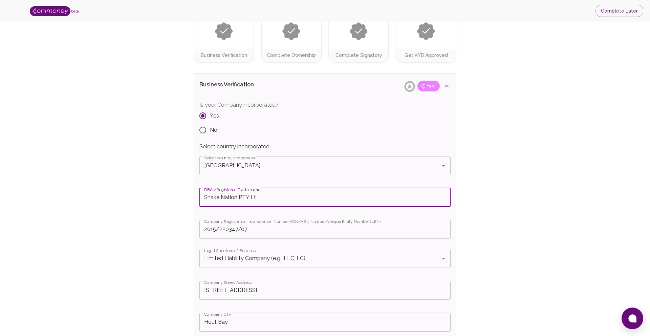
type input "Snake Nation PTY Ltd"
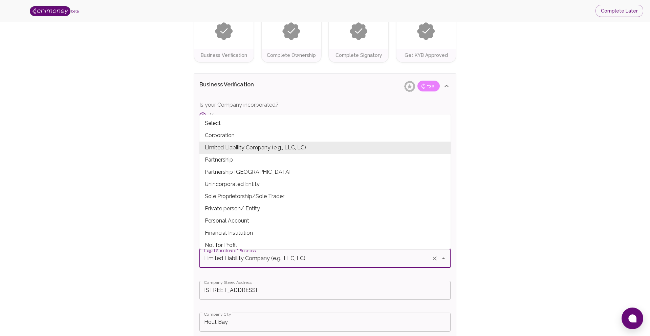
click at [303, 257] on input "Limited Liability Company (e.g., LLC, LC)" at bounding box center [315, 258] width 226 height 13
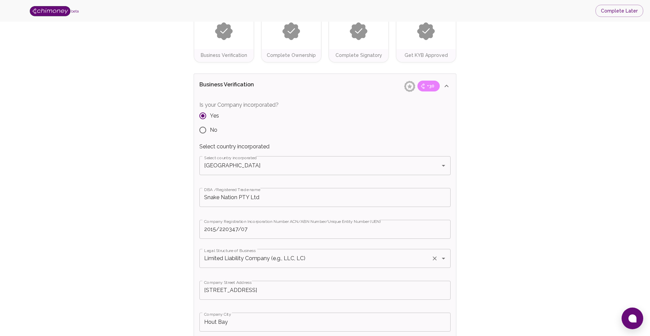
click at [268, 257] on input "Limited Liability Company (e.g., LLC, LC)" at bounding box center [315, 258] width 226 height 13
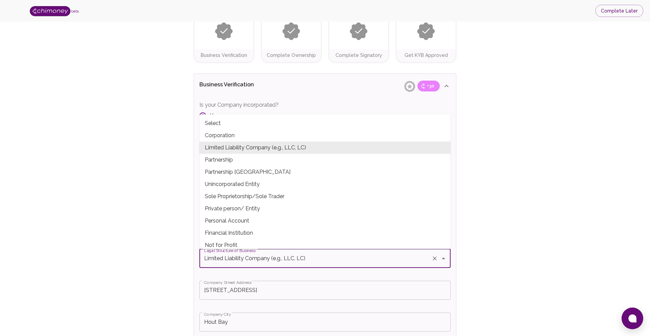
click at [277, 257] on input "Limited Liability Company (e.g., LLC, LC)" at bounding box center [315, 258] width 226 height 13
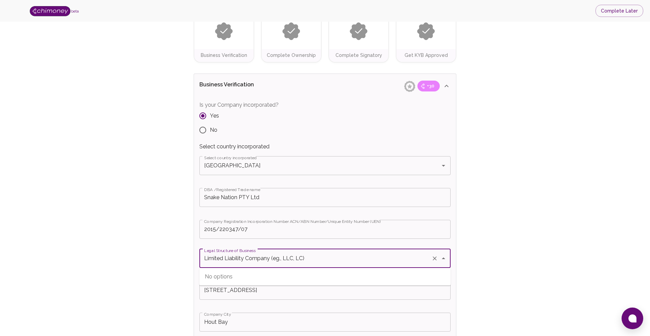
type input "Limited Liability Company (e.g., LLC, LC)"
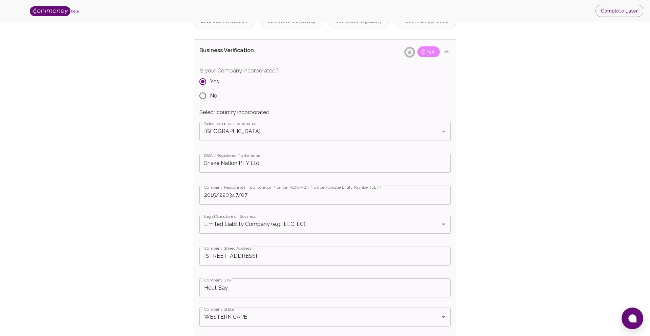
scroll to position [103, 0]
click at [246, 258] on input "[STREET_ADDRESS]" at bounding box center [324, 255] width 251 height 19
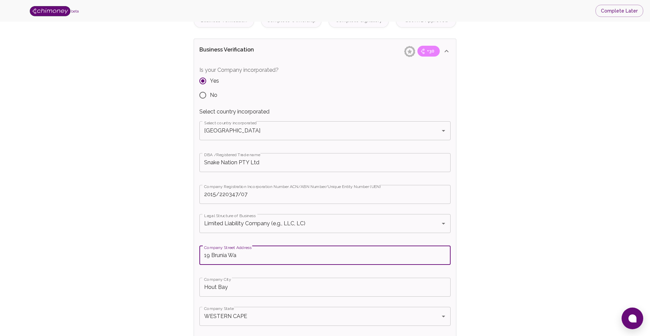
type input "[STREET_ADDRESS]"
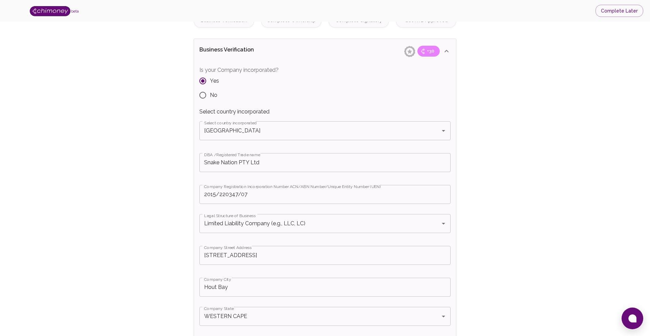
click at [234, 286] on input "Hout Bay" at bounding box center [324, 286] width 251 height 19
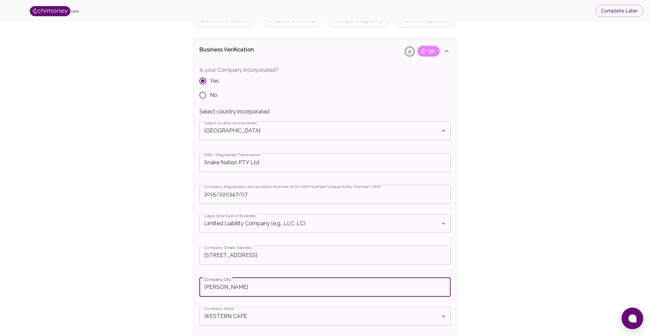
type input "Hout Bay"
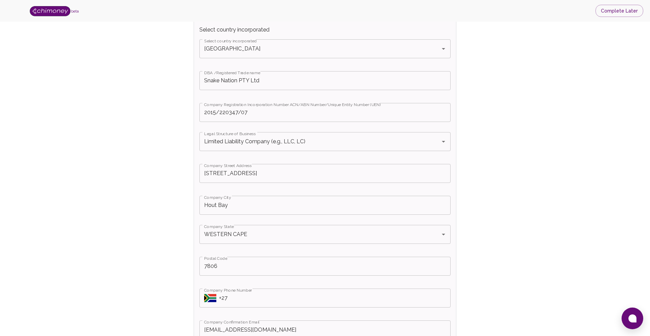
scroll to position [188, 0]
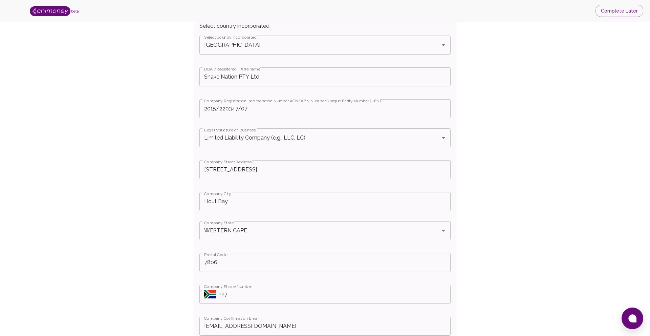
click at [220, 263] on input "7806" at bounding box center [324, 262] width 251 height 19
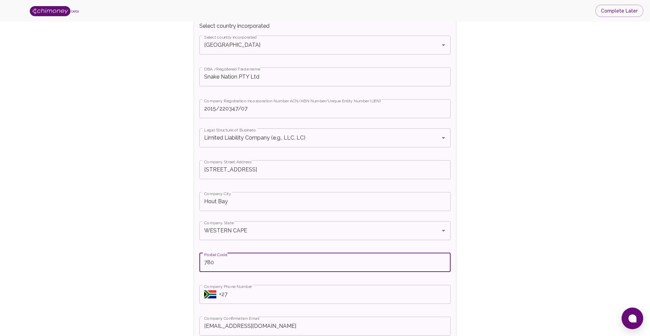
type input "7806"
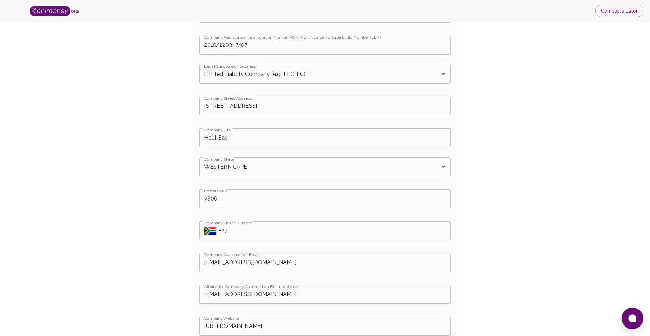
scroll to position [252, 0]
click at [247, 234] on input "+27" at bounding box center [334, 229] width 231 height 19
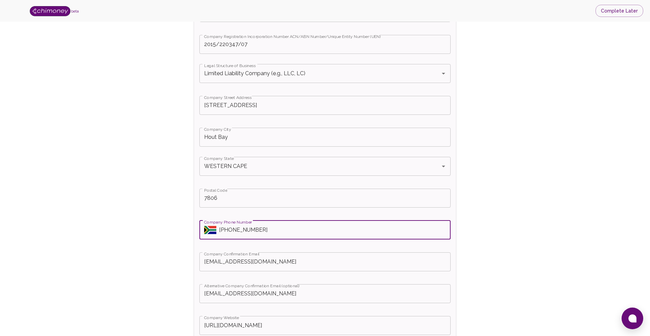
type input "[PHONE_NUMBER]"
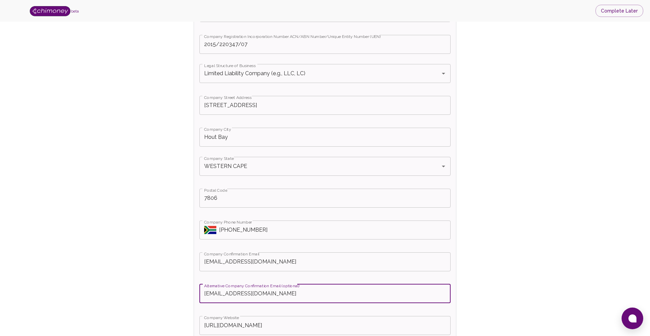
click at [256, 295] on input "[EMAIL_ADDRESS][DOMAIN_NAME]" at bounding box center [324, 293] width 251 height 19
type input "[EMAIL_ADDRESS][DOMAIN_NAME]"
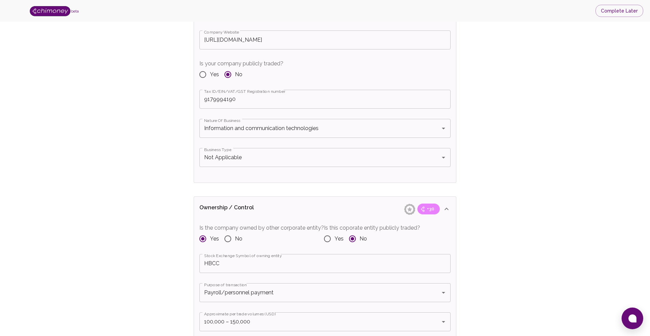
scroll to position [540, 0]
click at [241, 100] on input "9179994190" at bounding box center [324, 96] width 251 height 19
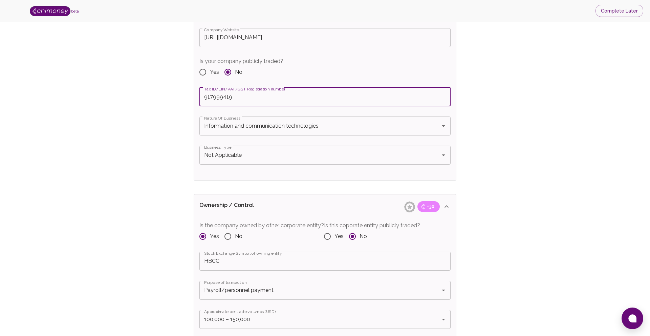
type input "9179994190"
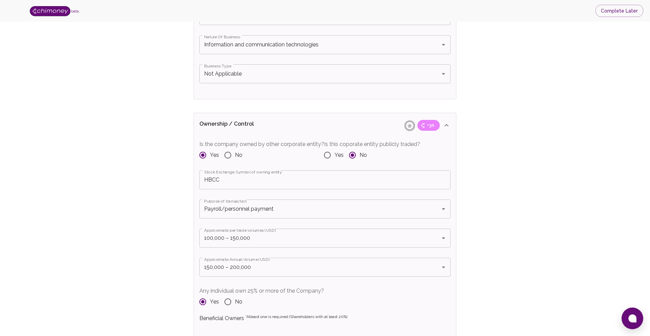
scroll to position [648, 0]
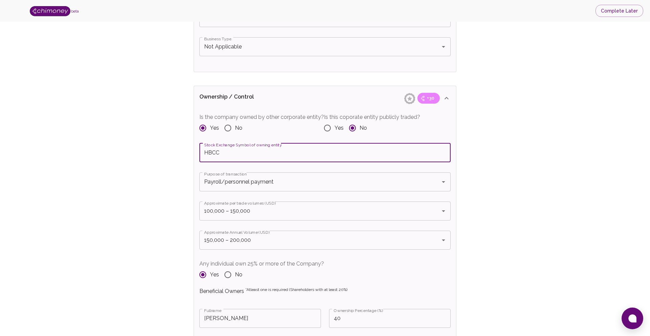
drag, startPoint x: 227, startPoint y: 153, endPoint x: 187, endPoint y: 154, distance: 39.6
click at [187, 154] on div "Verify Business Complete next steps to earn badges +30 Business Verification +3…" at bounding box center [325, 273] width 606 height 1778
click at [166, 178] on div "Verify Business Complete next steps to earn badges +30 Business Verification +3…" at bounding box center [325, 273] width 606 height 1778
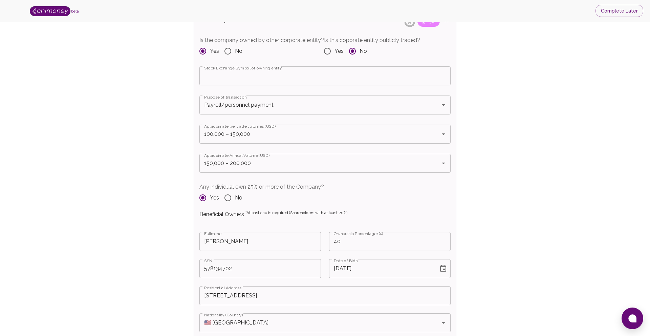
scroll to position [734, 0]
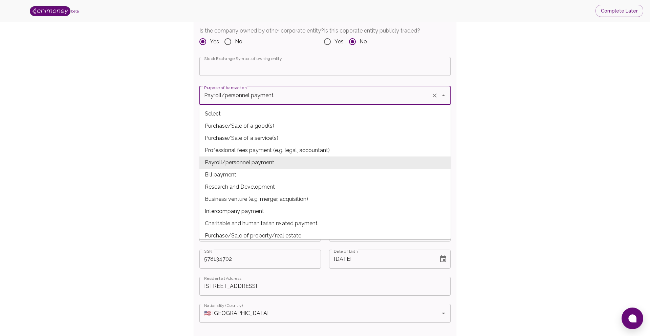
click at [260, 93] on input "Payroll/personnel payment" at bounding box center [315, 95] width 226 height 13
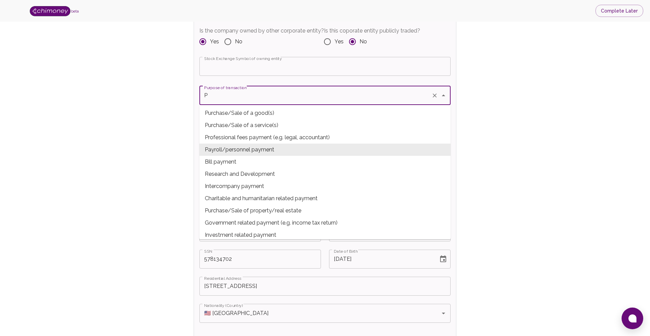
scroll to position [0, 0]
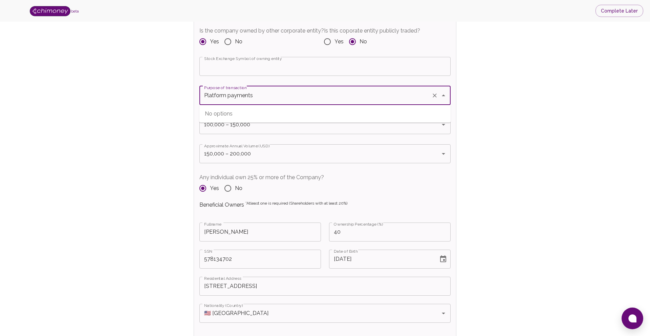
type input "Payroll/personnel payment"
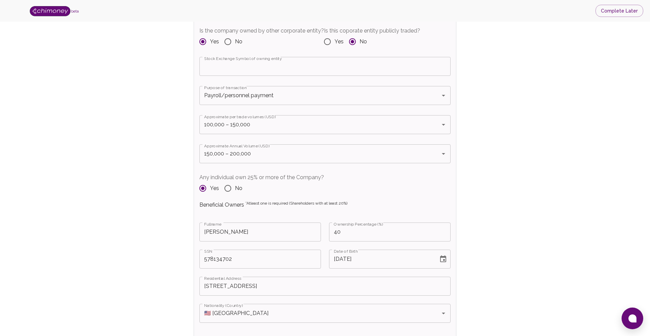
click at [180, 137] on div "Verify Business Complete next steps to earn badges +30 Business Verification +3…" at bounding box center [325, 186] width 606 height 1778
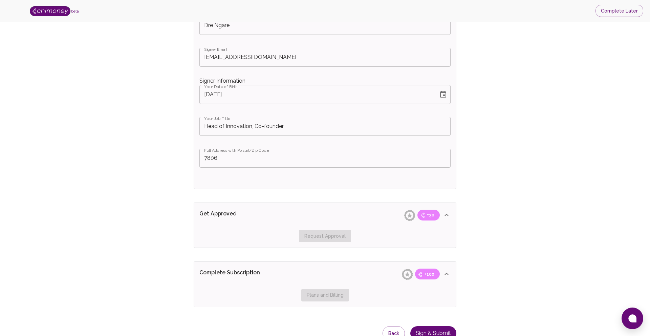
scroll to position [1496, 0]
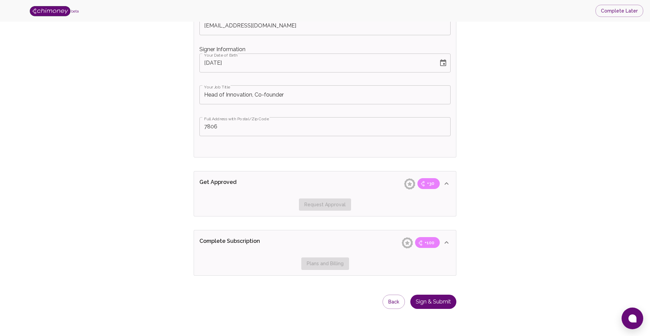
click at [337, 204] on div "Request Approval" at bounding box center [324, 204] width 251 height 13
click at [437, 308] on button "Sign & Submit" at bounding box center [433, 301] width 46 height 15
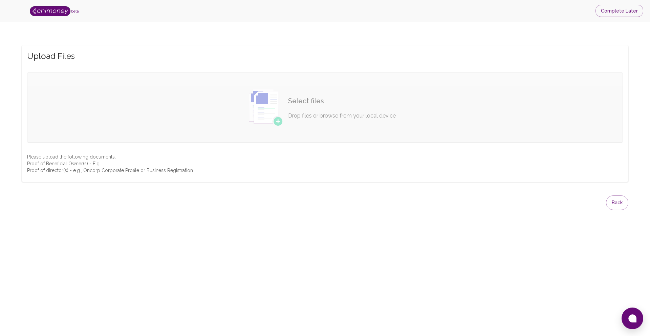
click at [322, 114] on link "or browse" at bounding box center [325, 115] width 25 height 6
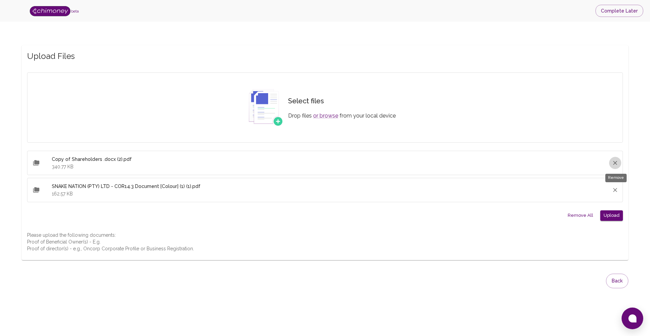
click at [614, 163] on icon "Remove" at bounding box center [614, 162] width 7 height 7
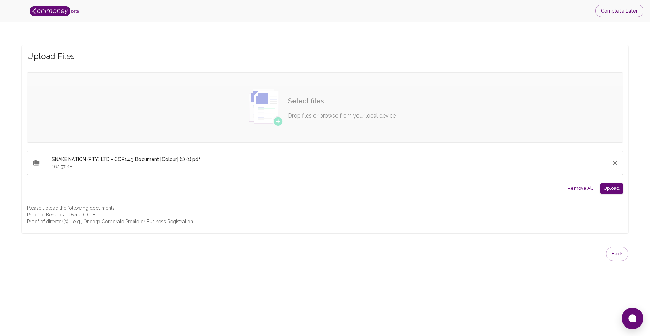
click at [324, 114] on link "or browse" at bounding box center [325, 115] width 25 height 6
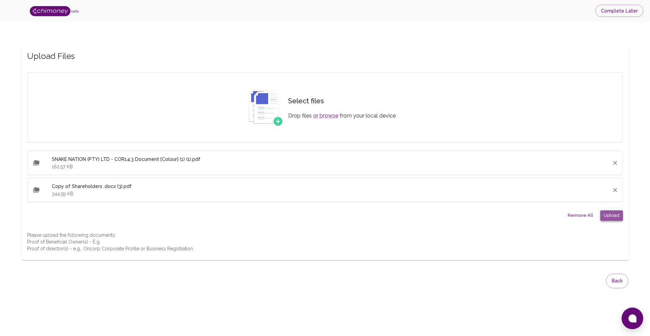
click at [612, 219] on button "Upload" at bounding box center [611, 215] width 23 height 10
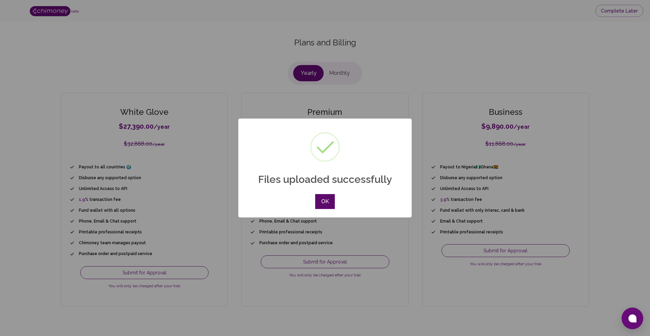
click at [324, 205] on button "OK" at bounding box center [325, 201] width 20 height 15
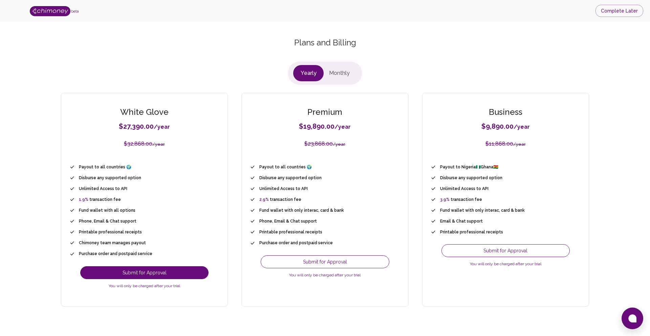
click at [143, 273] on button "Submit for Approval" at bounding box center [144, 272] width 128 height 13
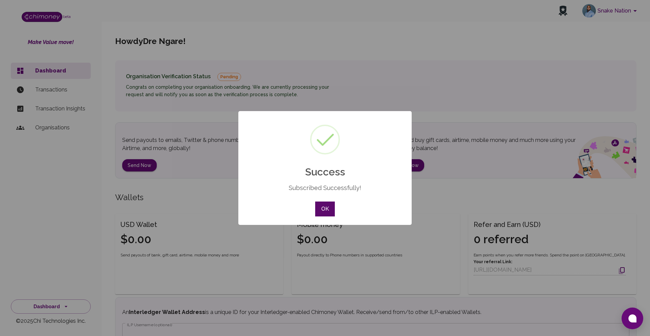
click at [329, 214] on button "OK" at bounding box center [325, 208] width 20 height 15
